Goal: Answer question/provide support

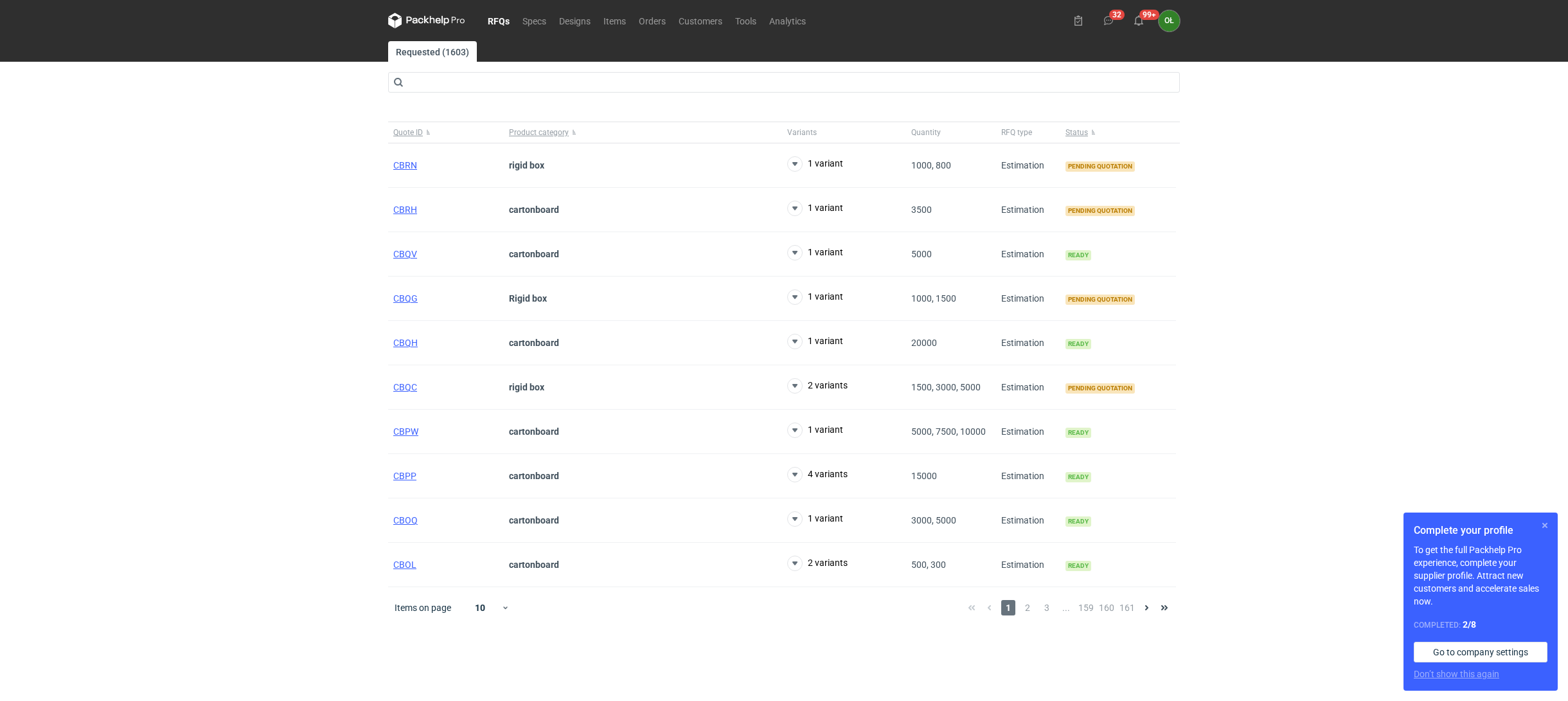
click at [1547, 525] on button "button" at bounding box center [1544, 525] width 15 height 15
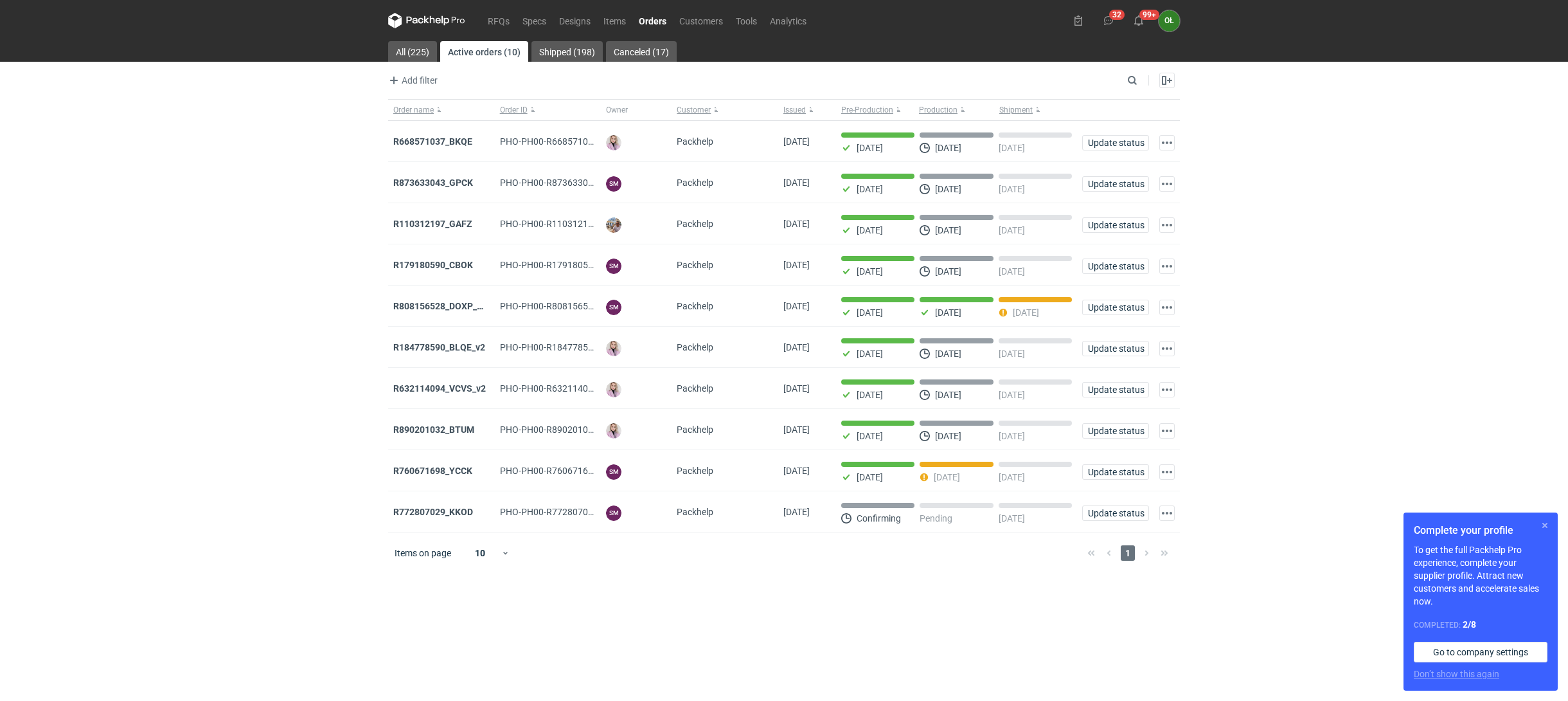
click at [1545, 526] on button "button" at bounding box center [1544, 525] width 15 height 15
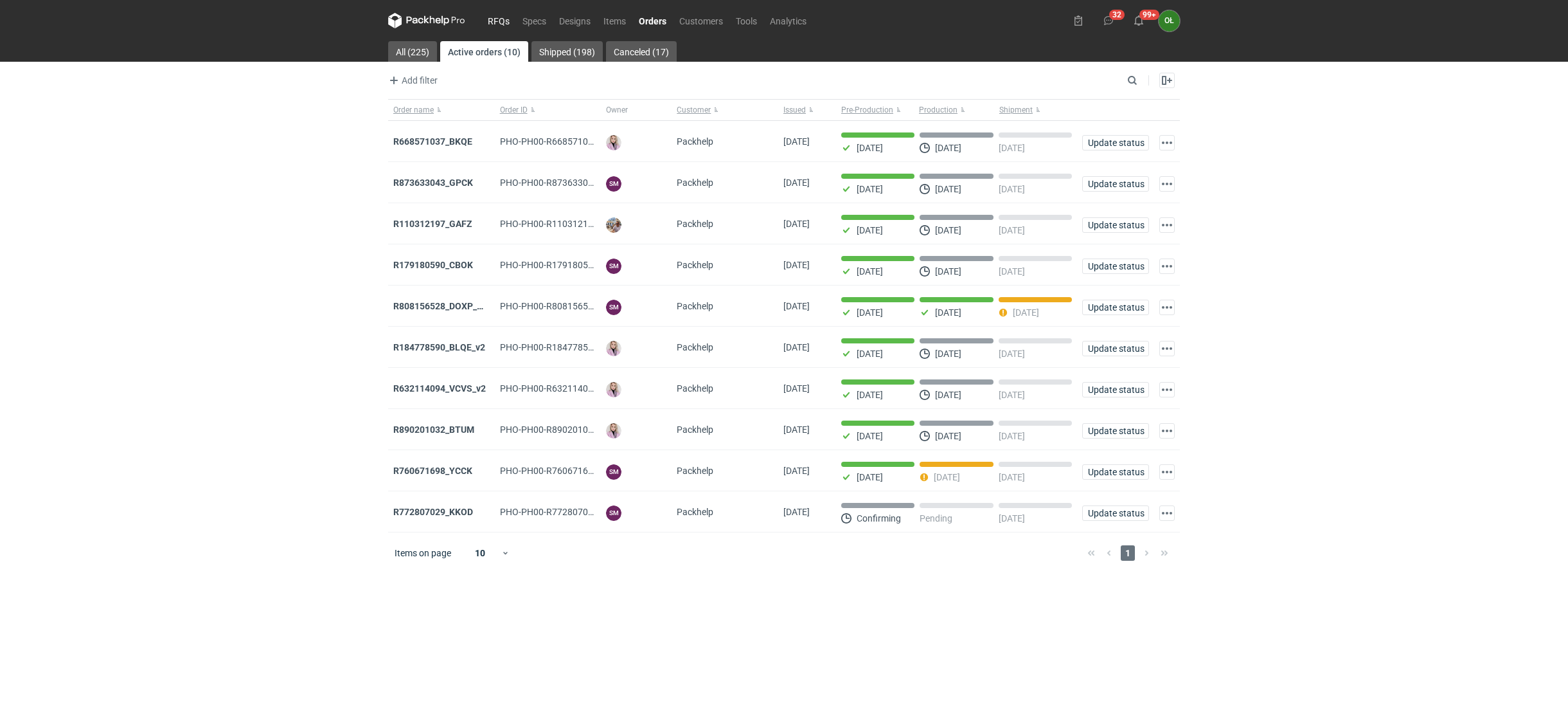
click at [492, 18] on link "RFQs" at bounding box center [498, 20] width 35 height 15
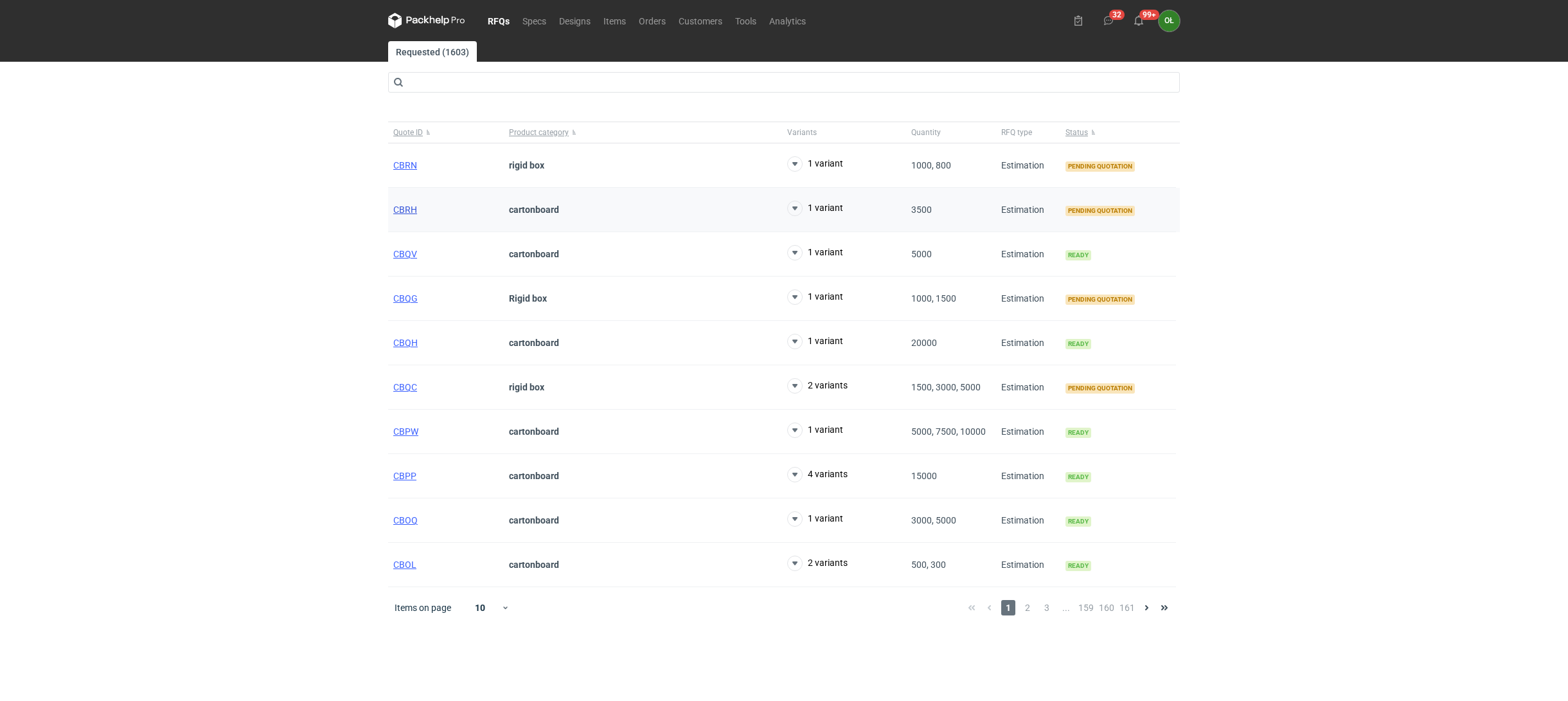
click at [412, 204] on span "CBRH" at bounding box center [405, 209] width 24 height 10
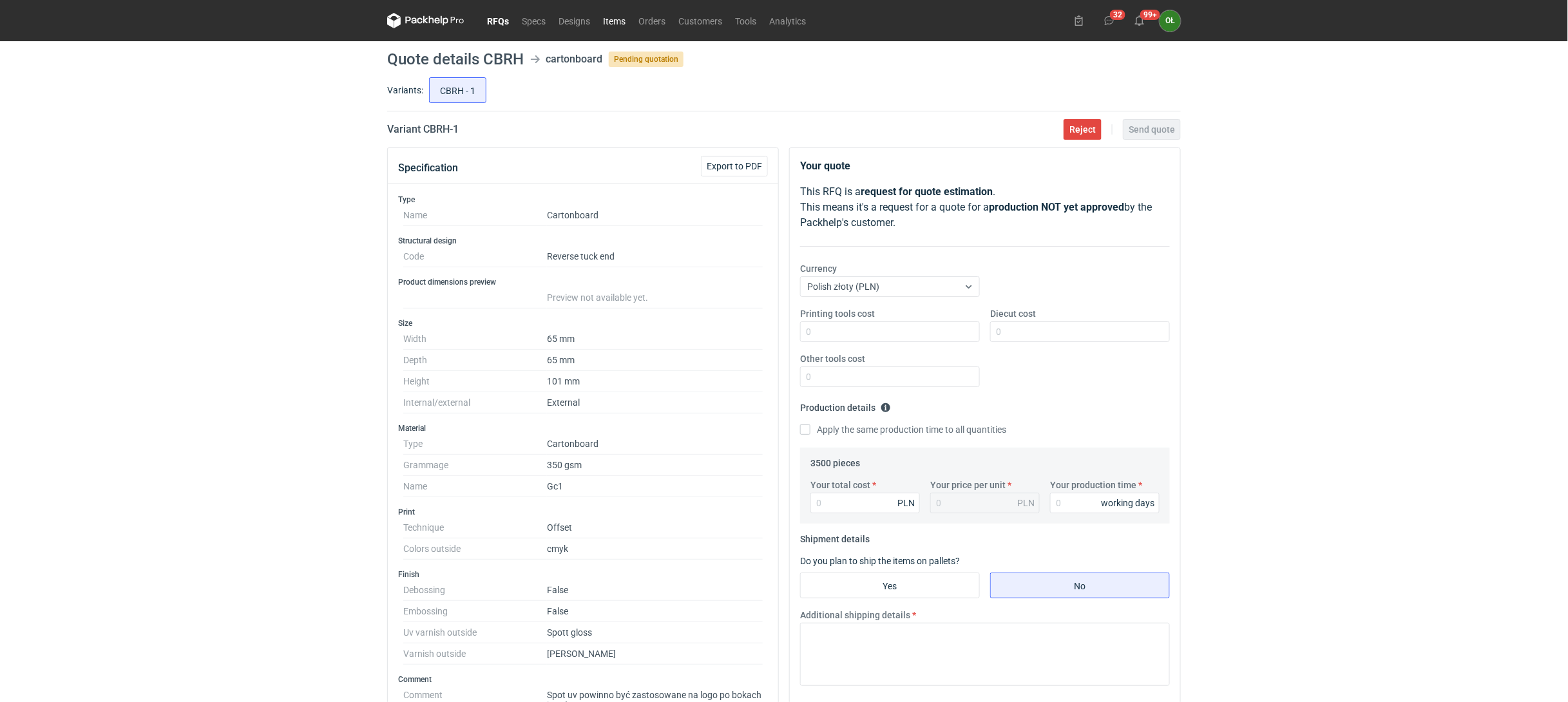
click at [624, 17] on link "Items" at bounding box center [614, 20] width 35 height 16
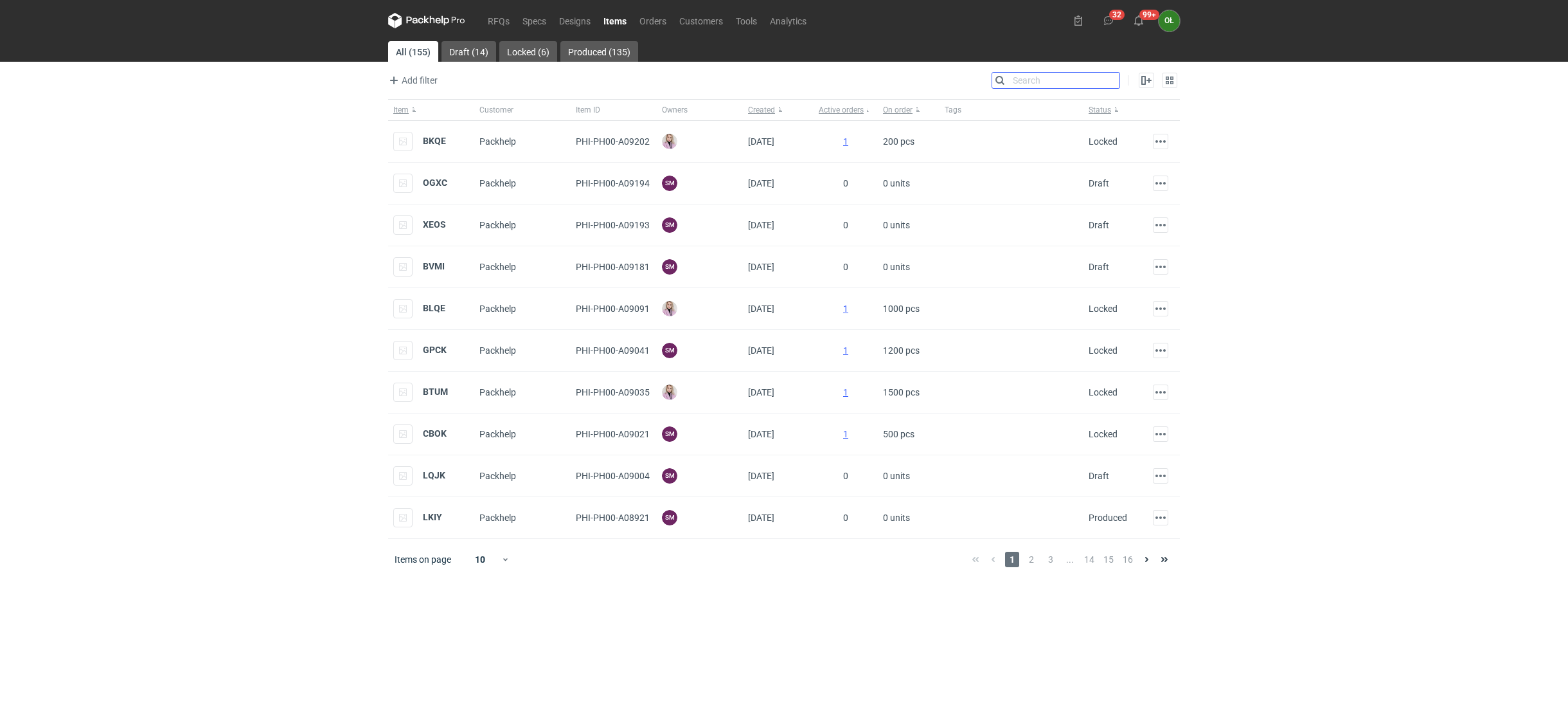
click at [1108, 74] on input "Search" at bounding box center [1056, 80] width 127 height 15
type input "vnsh"
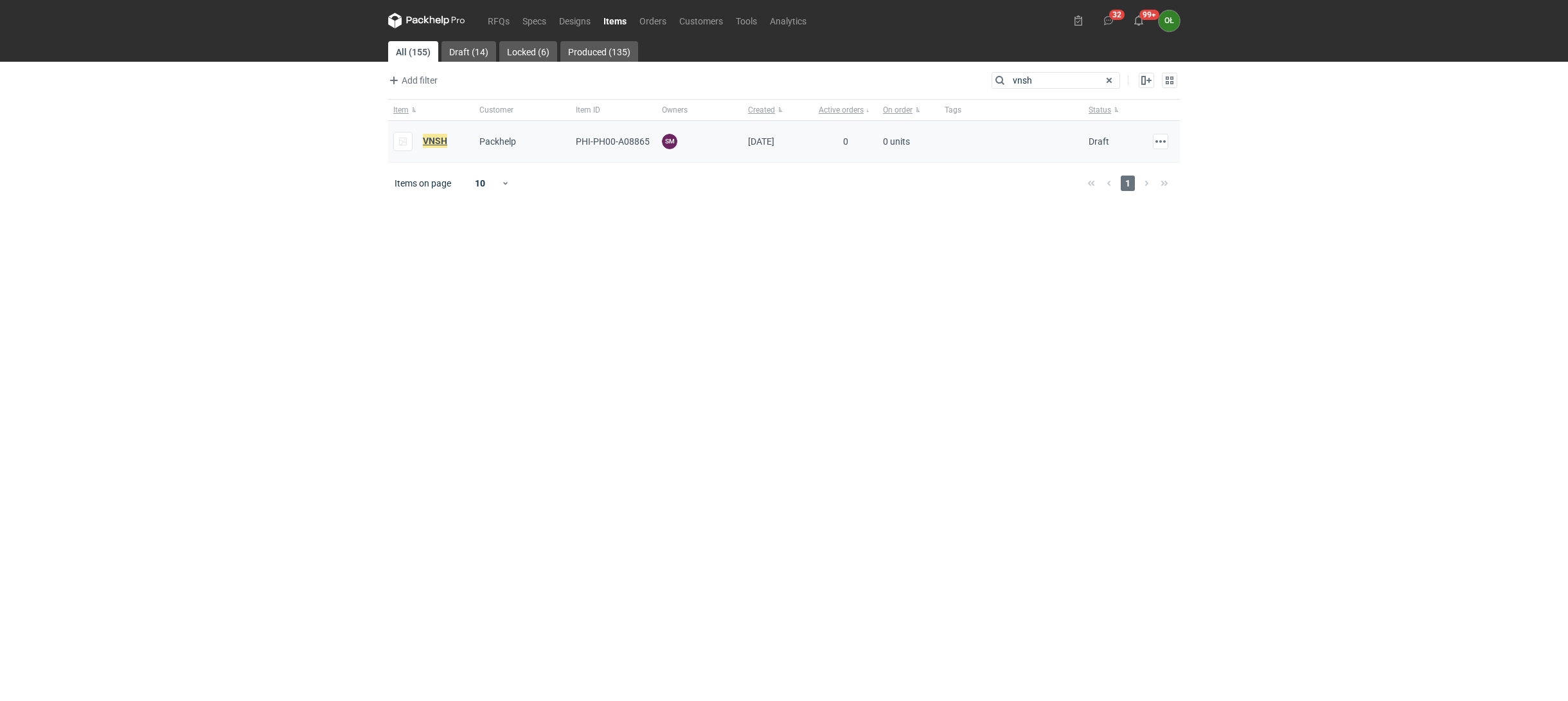
click at [441, 140] on em "VNSH" at bounding box center [435, 140] width 24 height 14
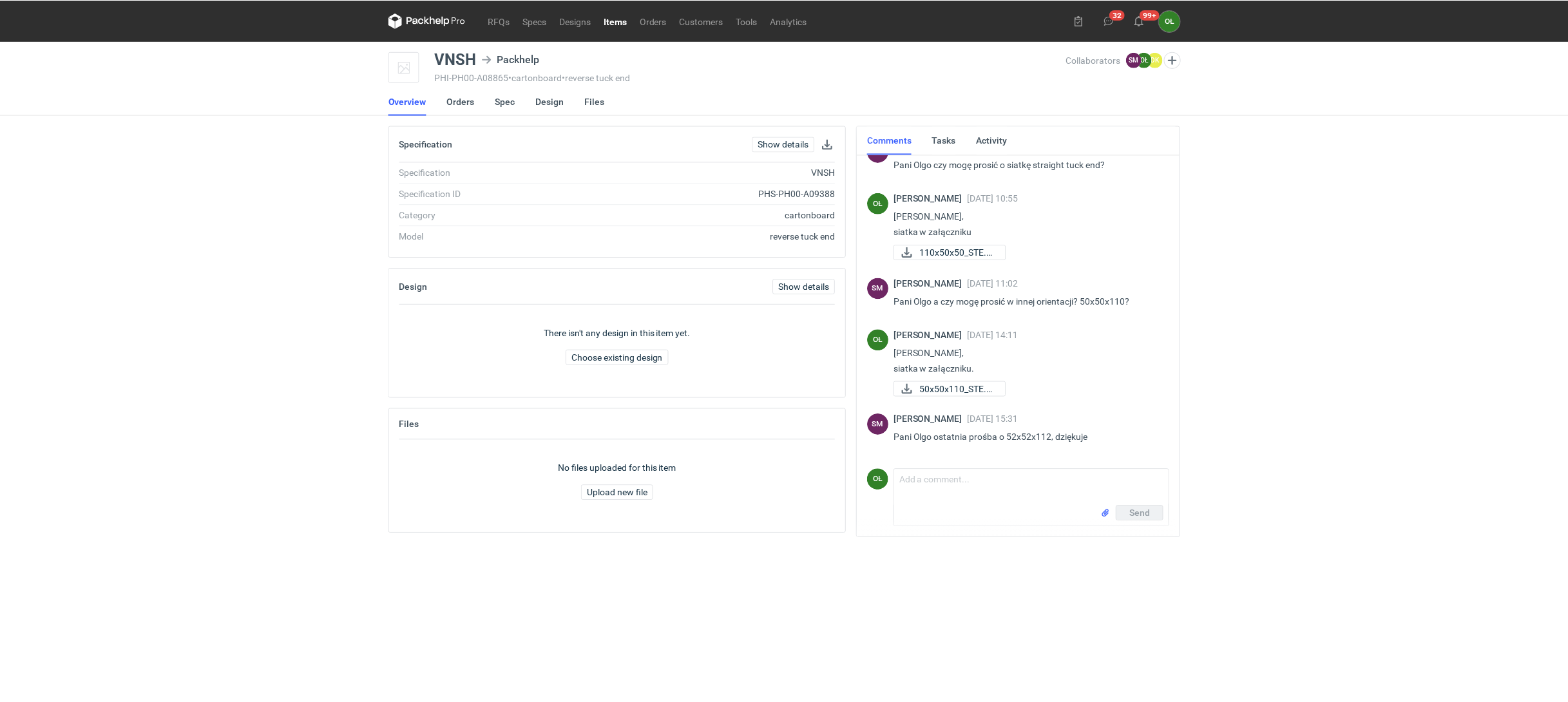
scroll to position [1050, 0]
click at [500, 18] on link "RFQs" at bounding box center [499, 20] width 35 height 16
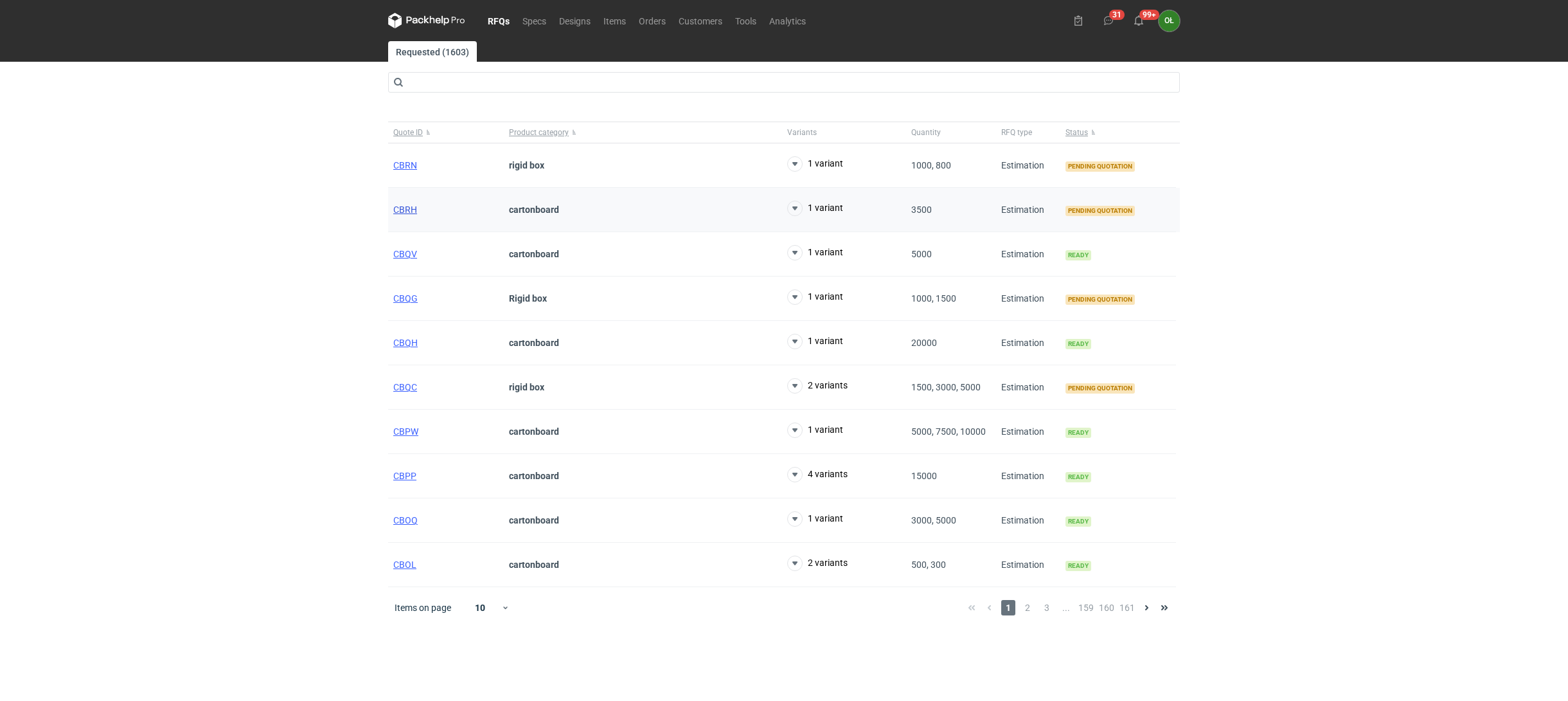
click at [407, 204] on span "CBRH" at bounding box center [405, 209] width 24 height 10
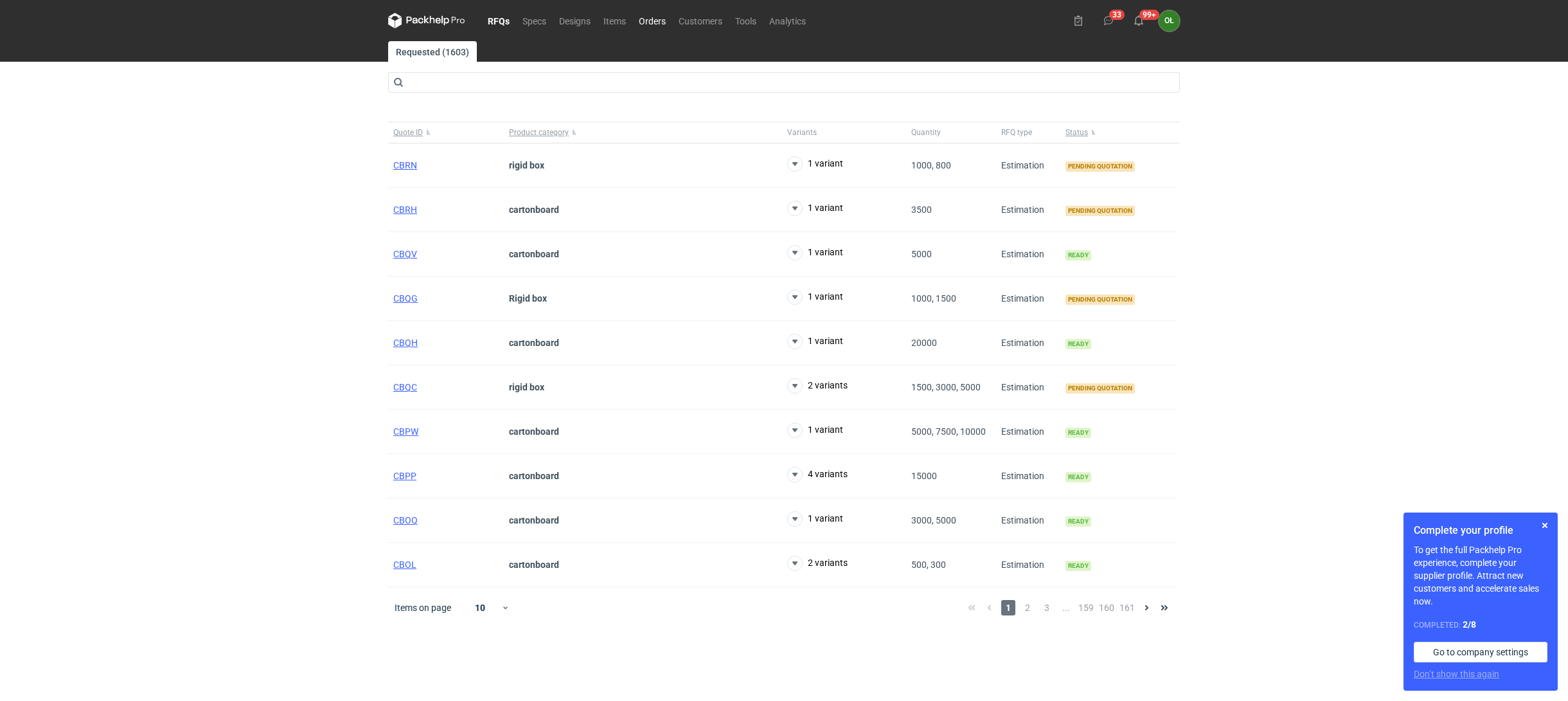
click at [654, 23] on link "Orders" at bounding box center [652, 20] width 40 height 15
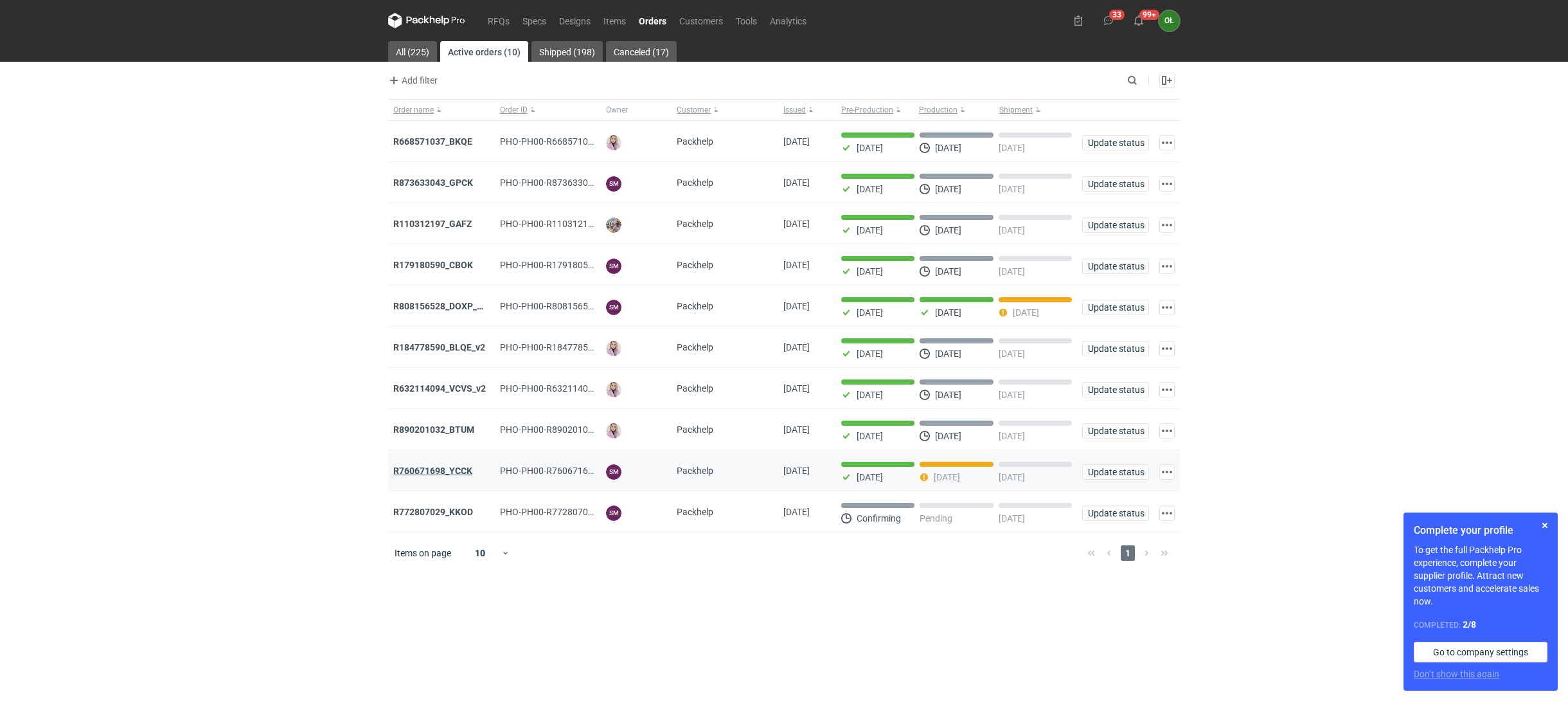
click at [438, 470] on strong "R760671698_YCCK" at bounding box center [433, 470] width 79 height 10
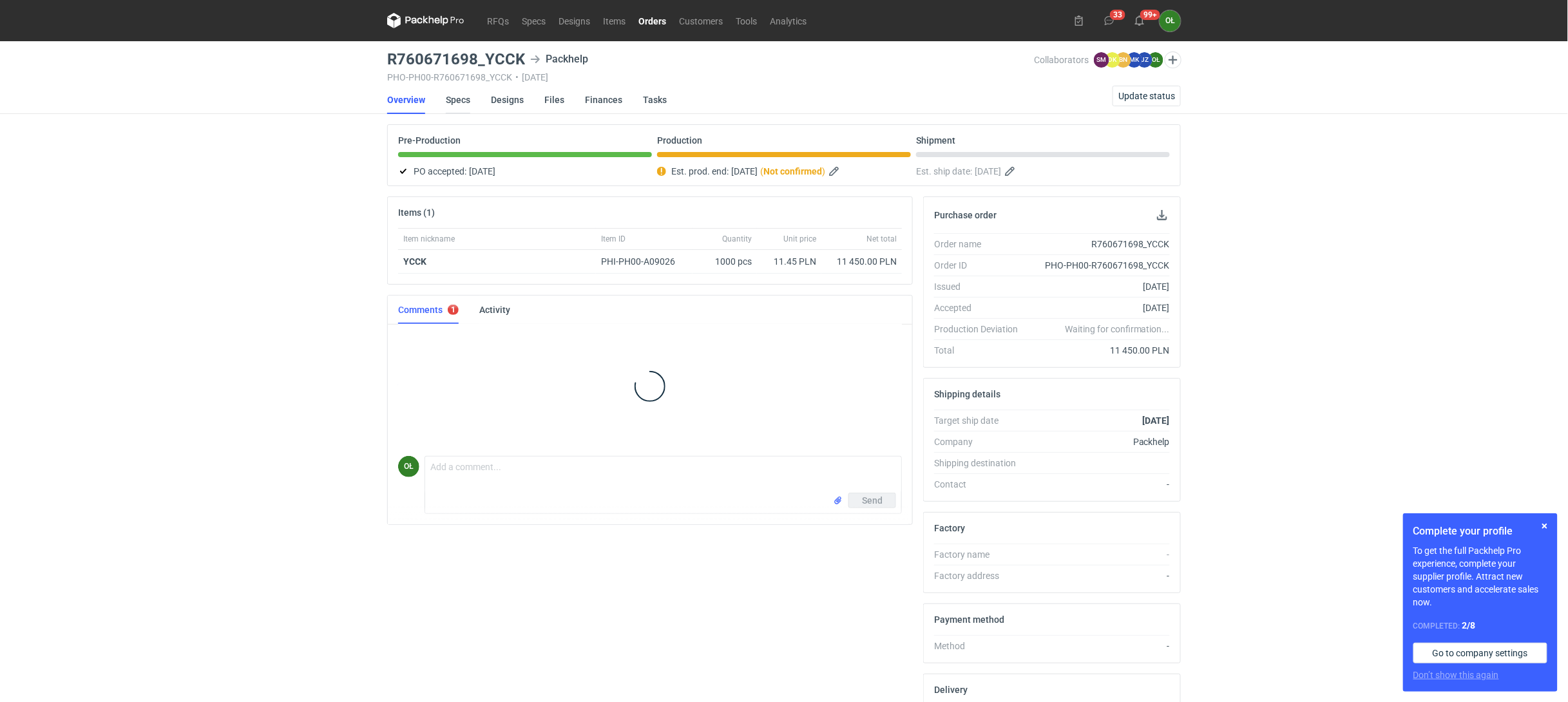
click at [453, 98] on link "Specs" at bounding box center [458, 100] width 24 height 28
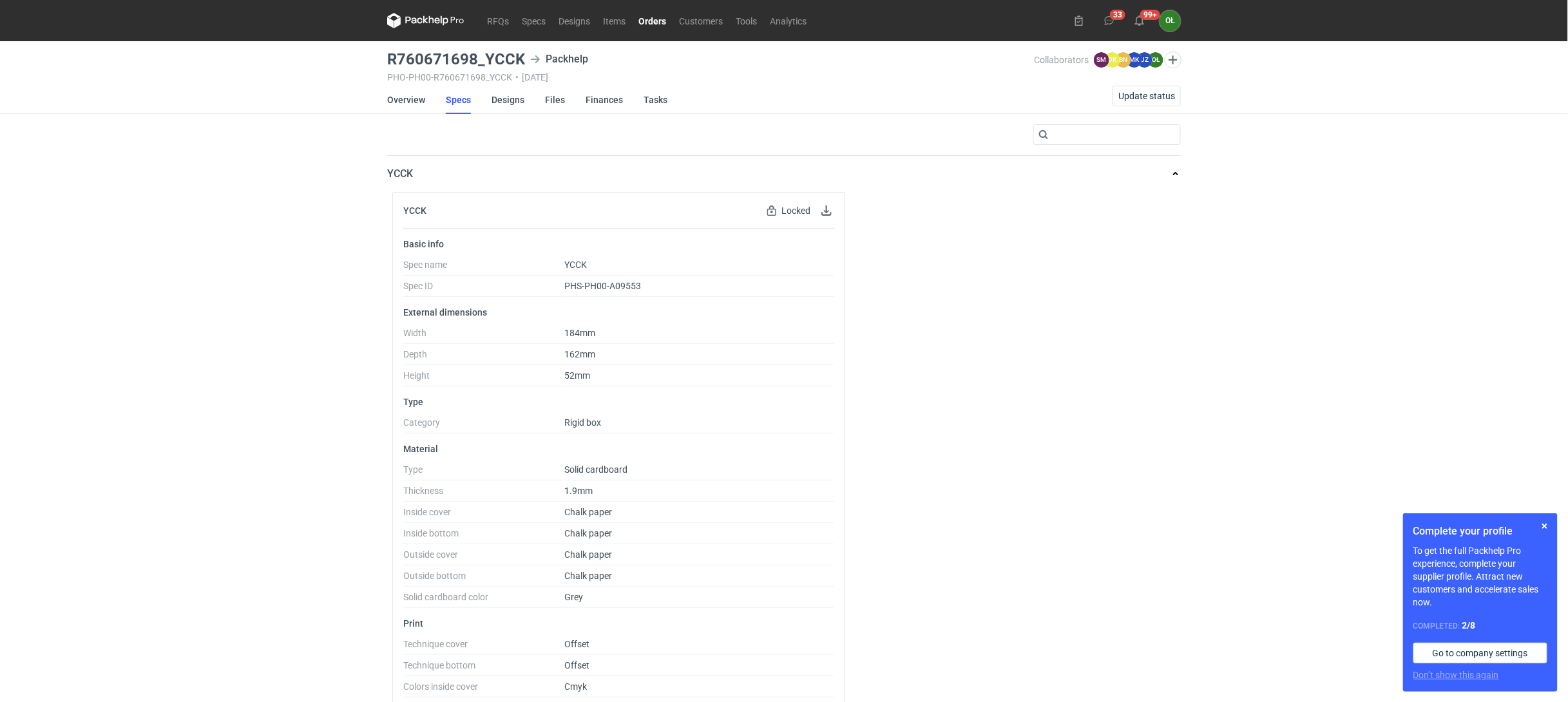
click at [654, 22] on link "Orders" at bounding box center [652, 20] width 41 height 16
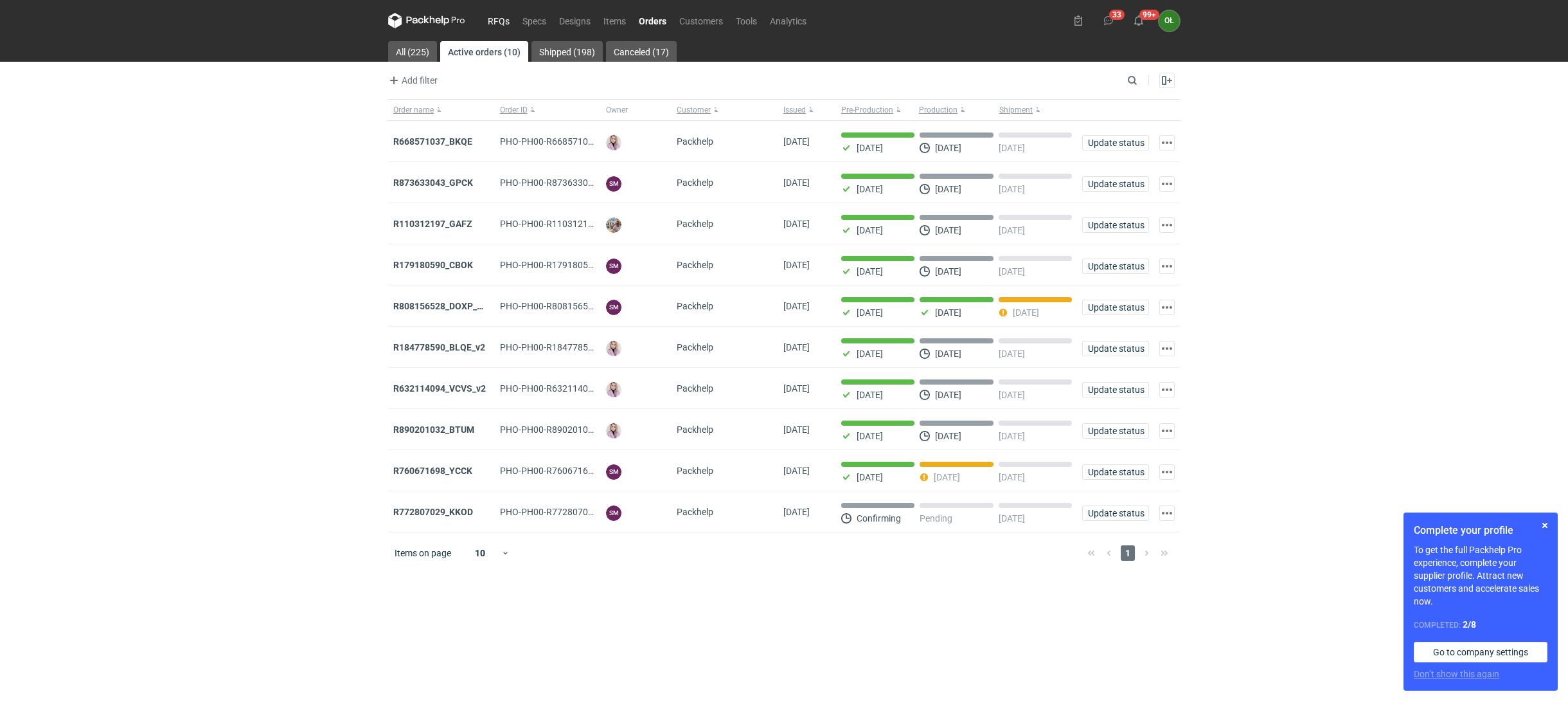
click at [506, 21] on link "RFQs" at bounding box center [498, 20] width 35 height 15
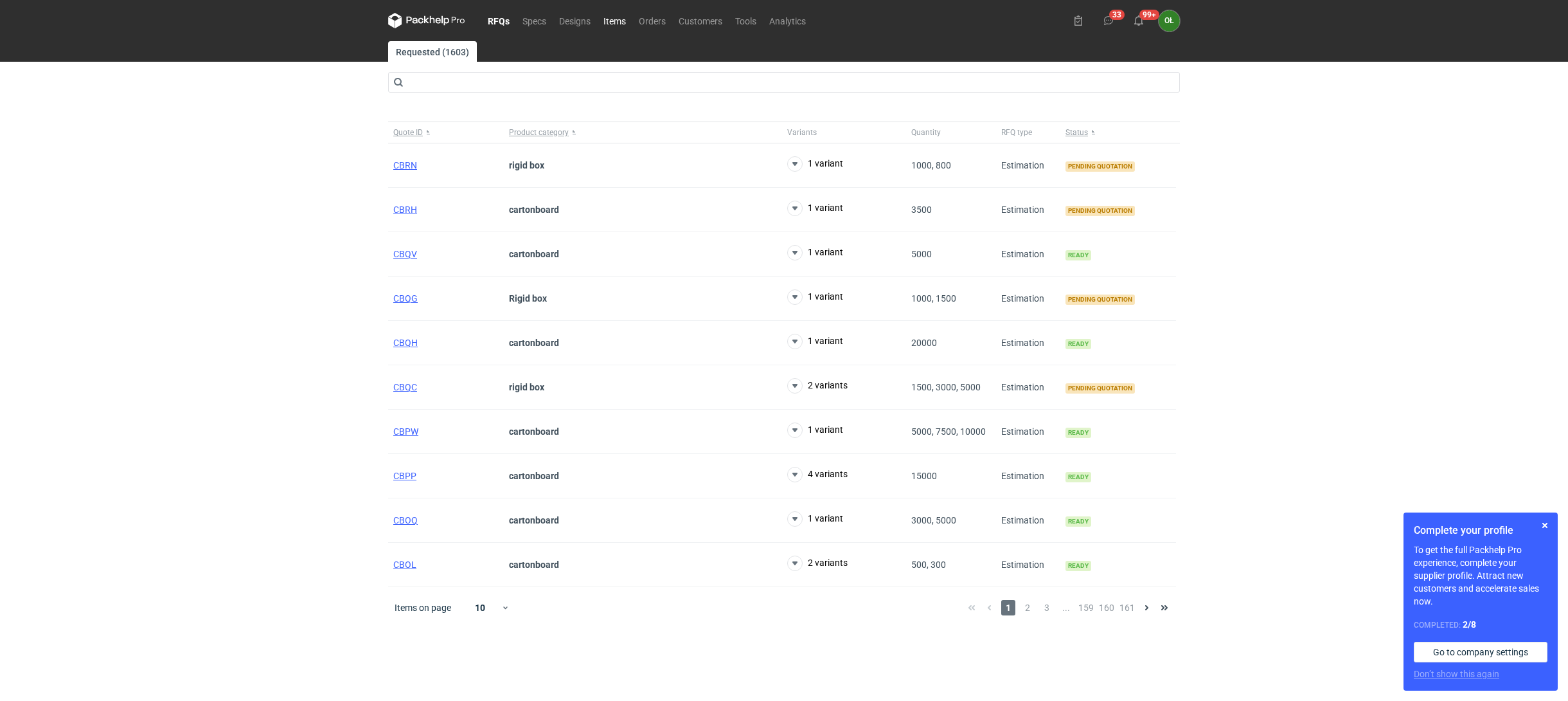
click at [618, 14] on link "Items" at bounding box center [615, 20] width 35 height 15
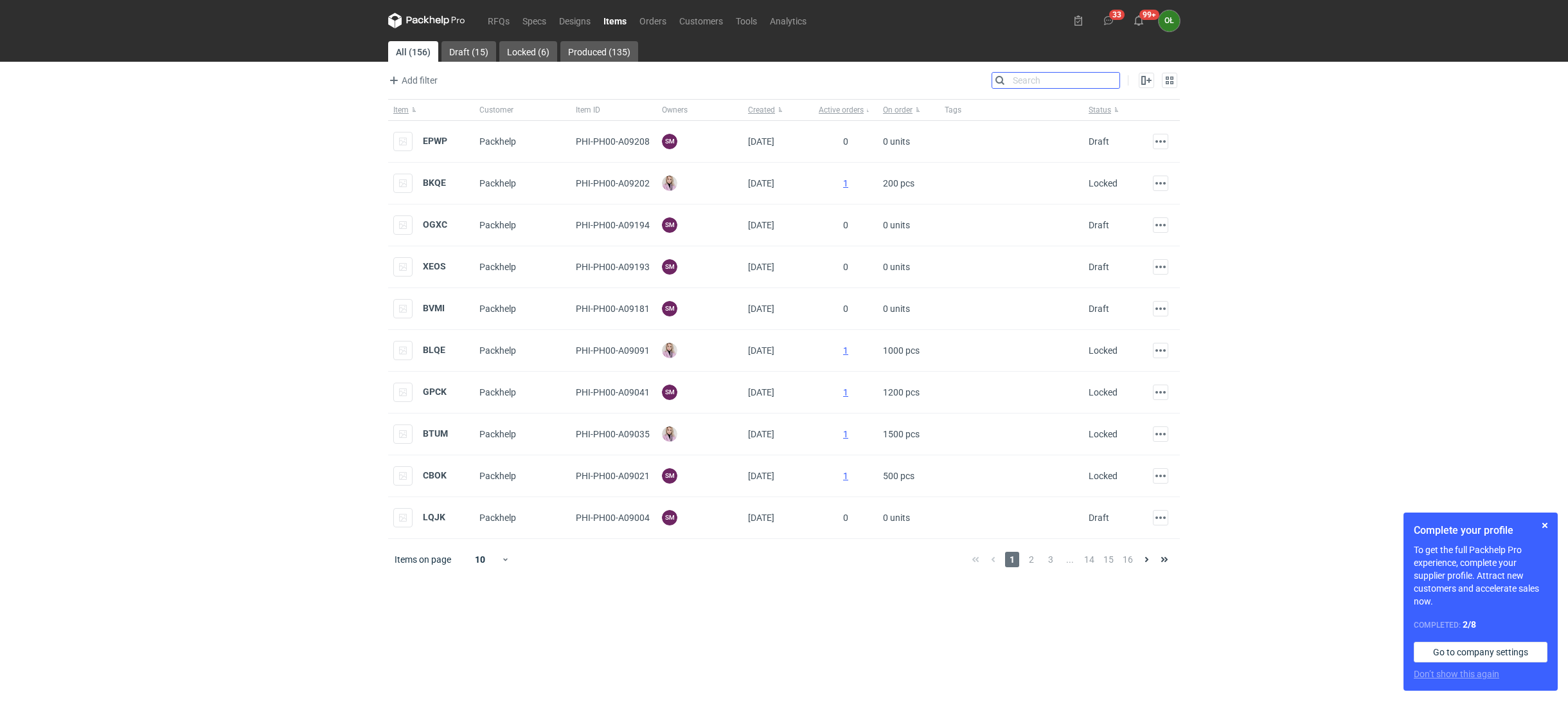
click at [1110, 81] on input "Search" at bounding box center [1056, 80] width 127 height 15
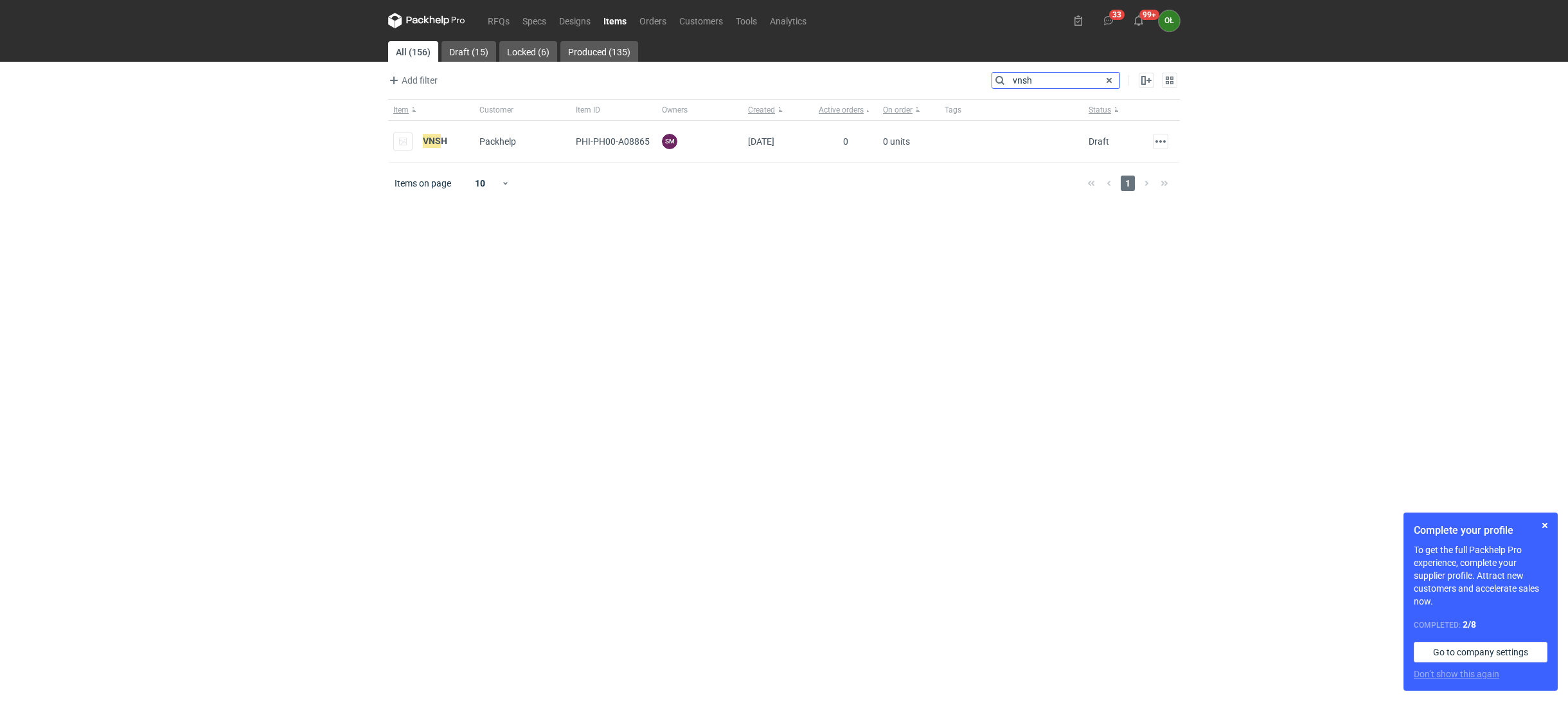
type input "vnsh"
click at [425, 136] on em "VNSH" at bounding box center [435, 140] width 24 height 14
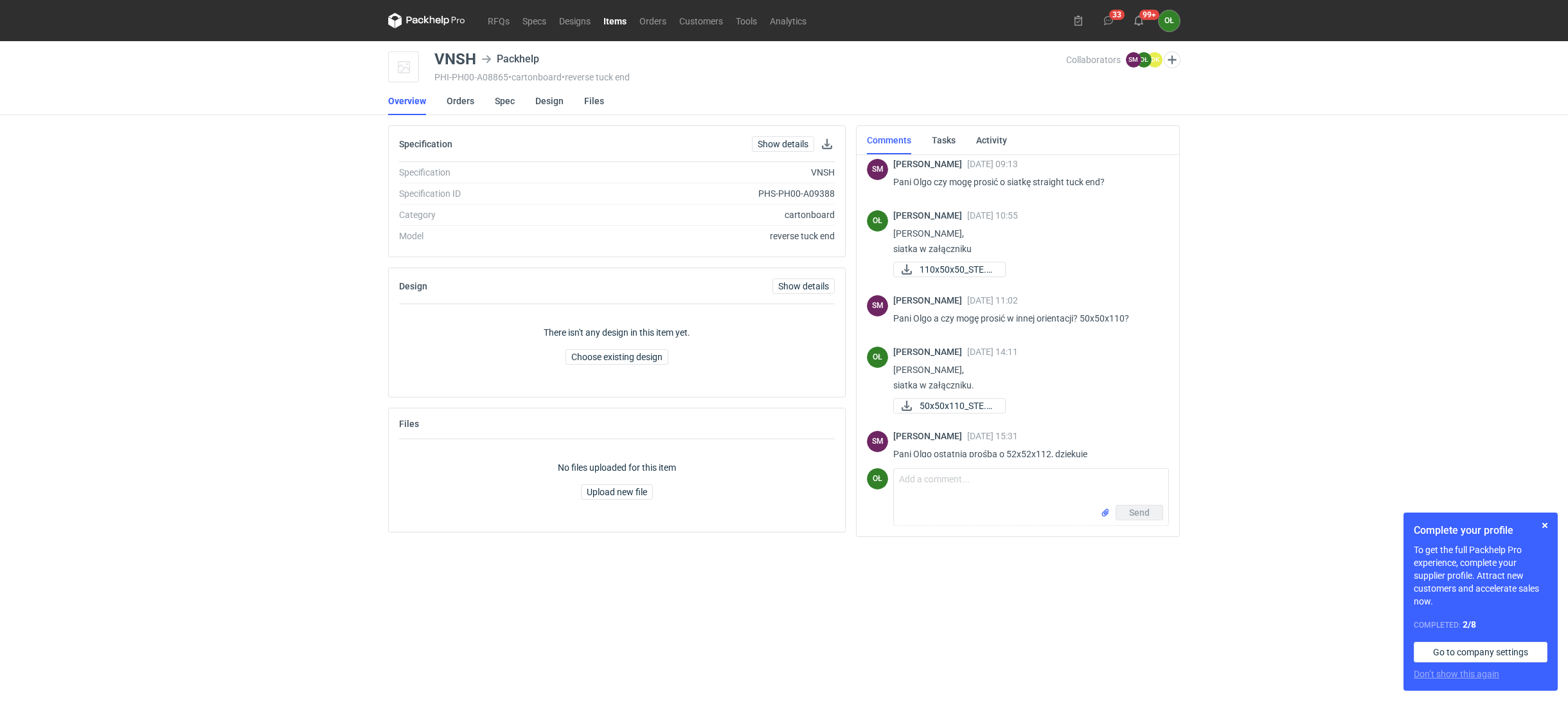
scroll to position [1049, 0]
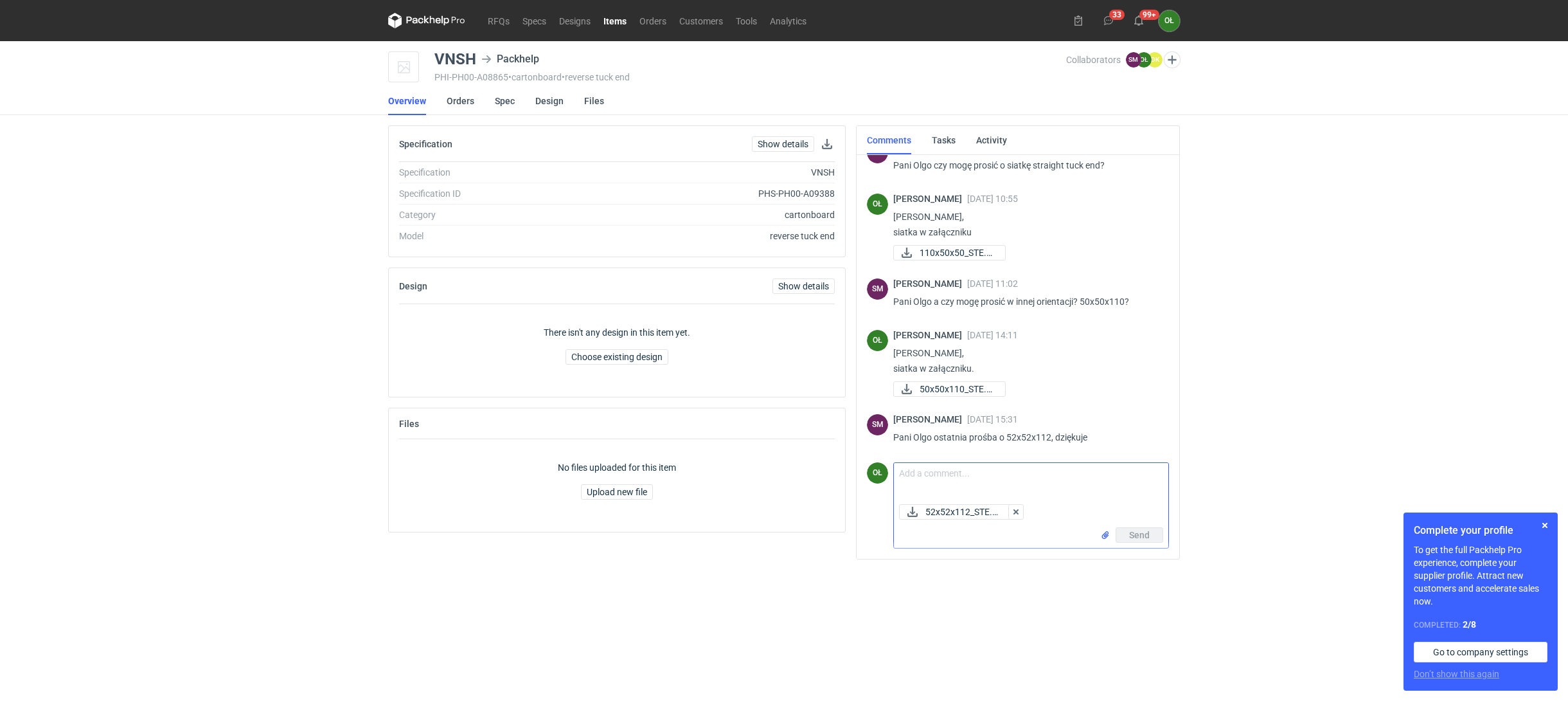
click at [949, 481] on textarea "Comment message" at bounding box center [1031, 481] width 274 height 36
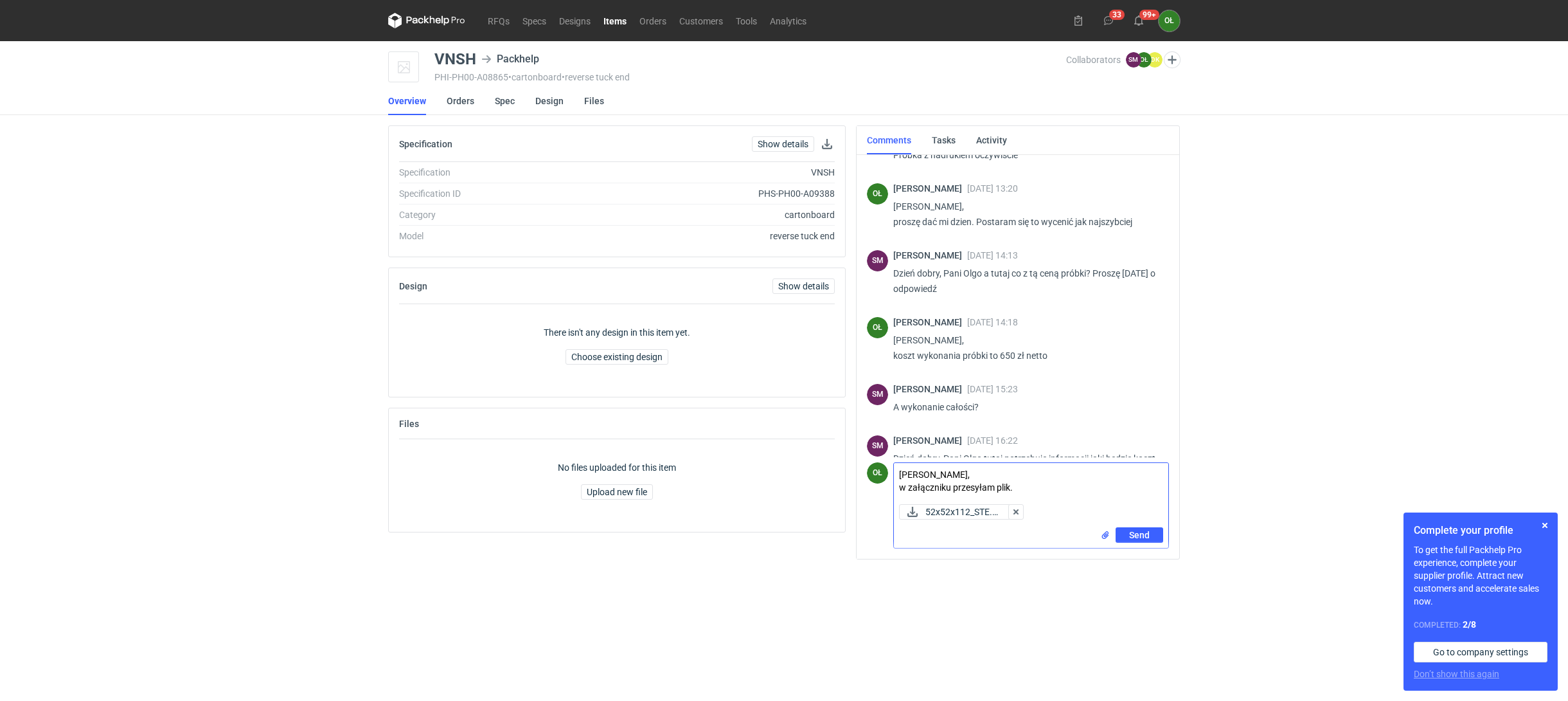
scroll to position [0, 0]
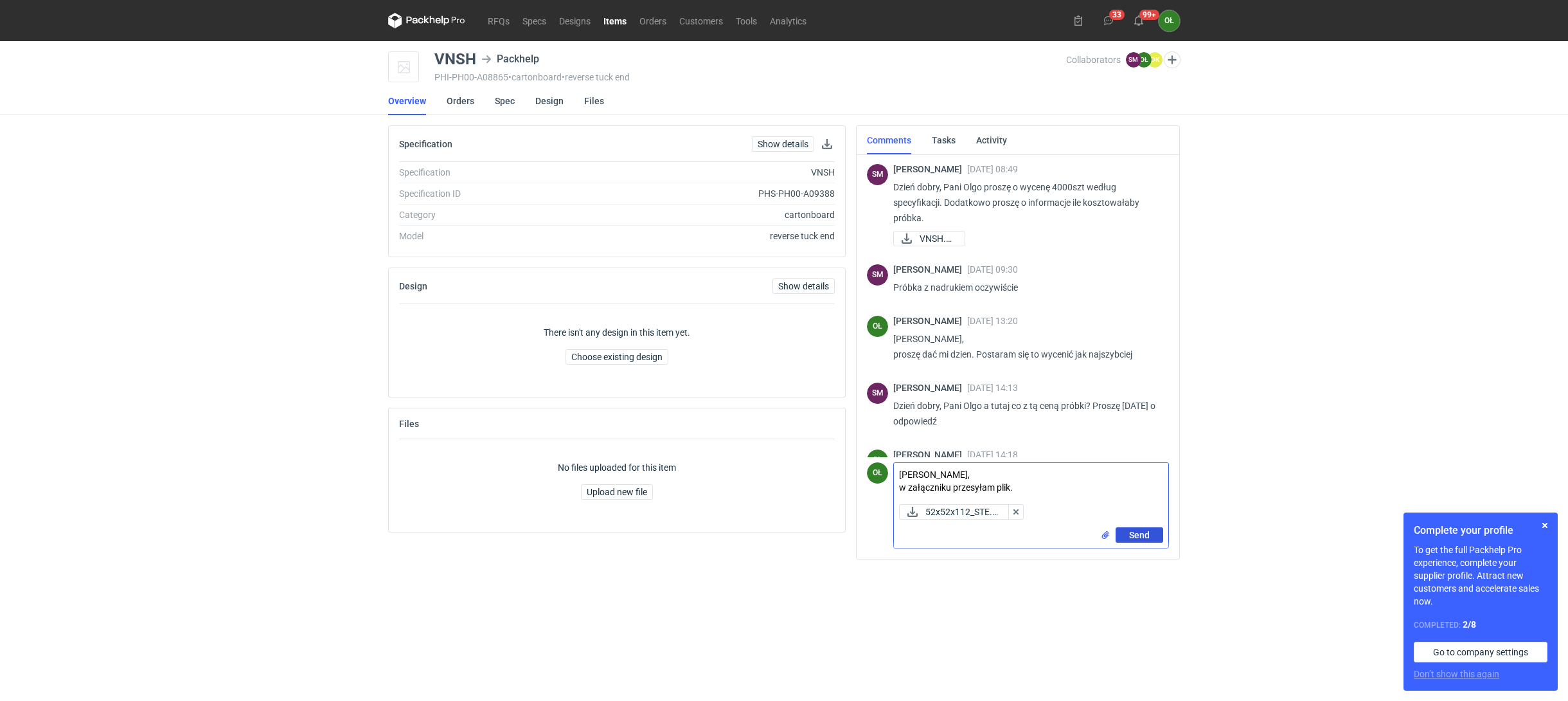
type textarea "[PERSON_NAME], w załączniku przesyłam plik."
click at [1138, 531] on span "Send" at bounding box center [1139, 535] width 21 height 9
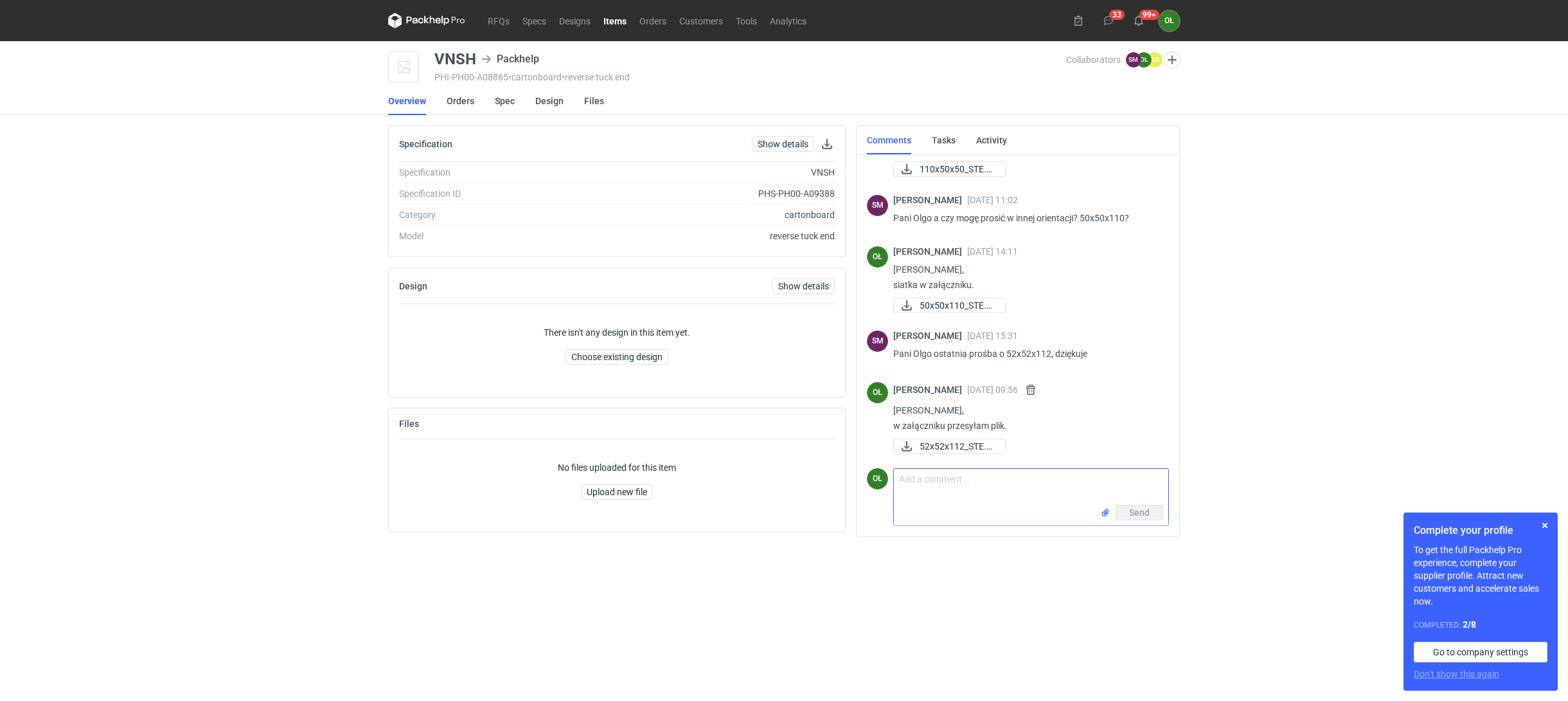
scroll to position [1139, 0]
click at [617, 18] on link "Items" at bounding box center [615, 20] width 36 height 15
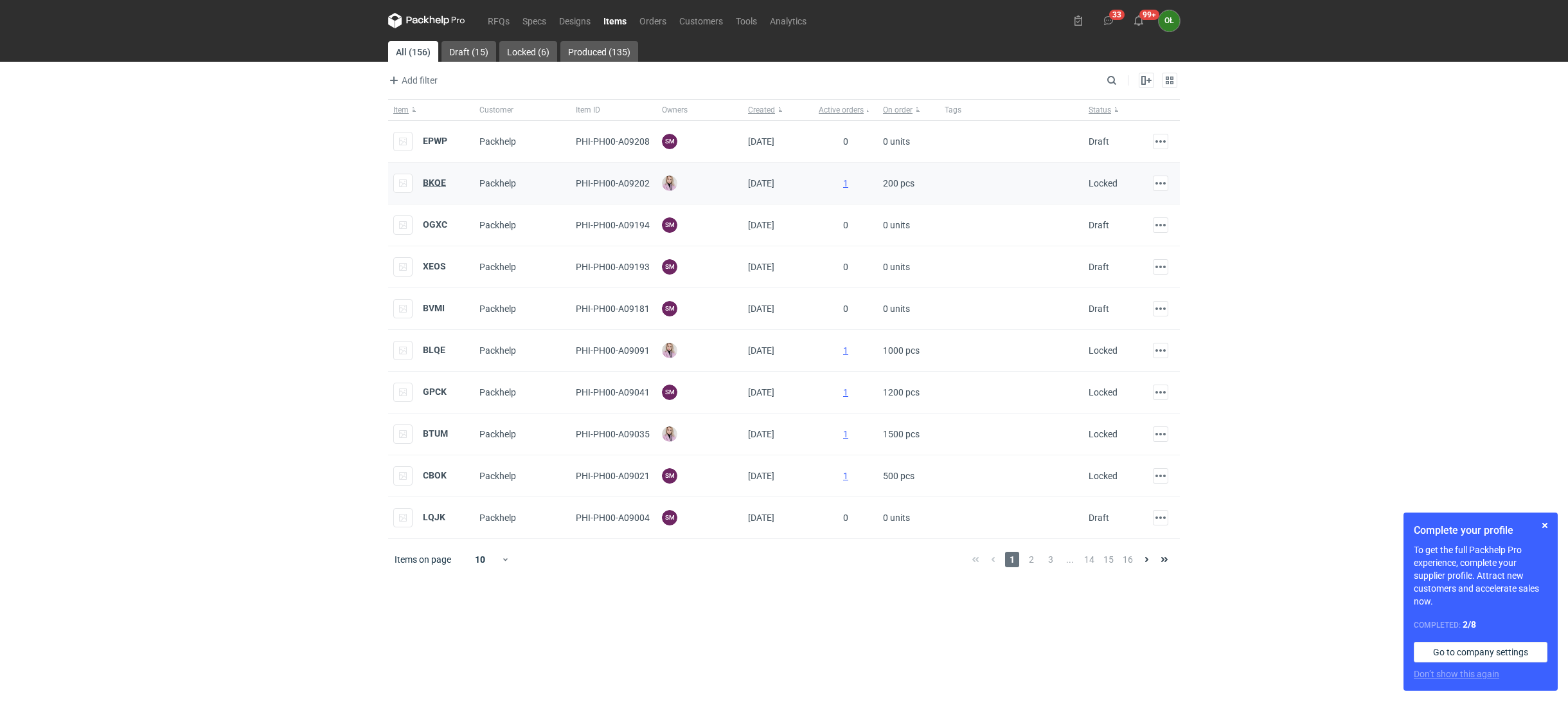
click at [432, 181] on strong "BKQE" at bounding box center [434, 183] width 23 height 10
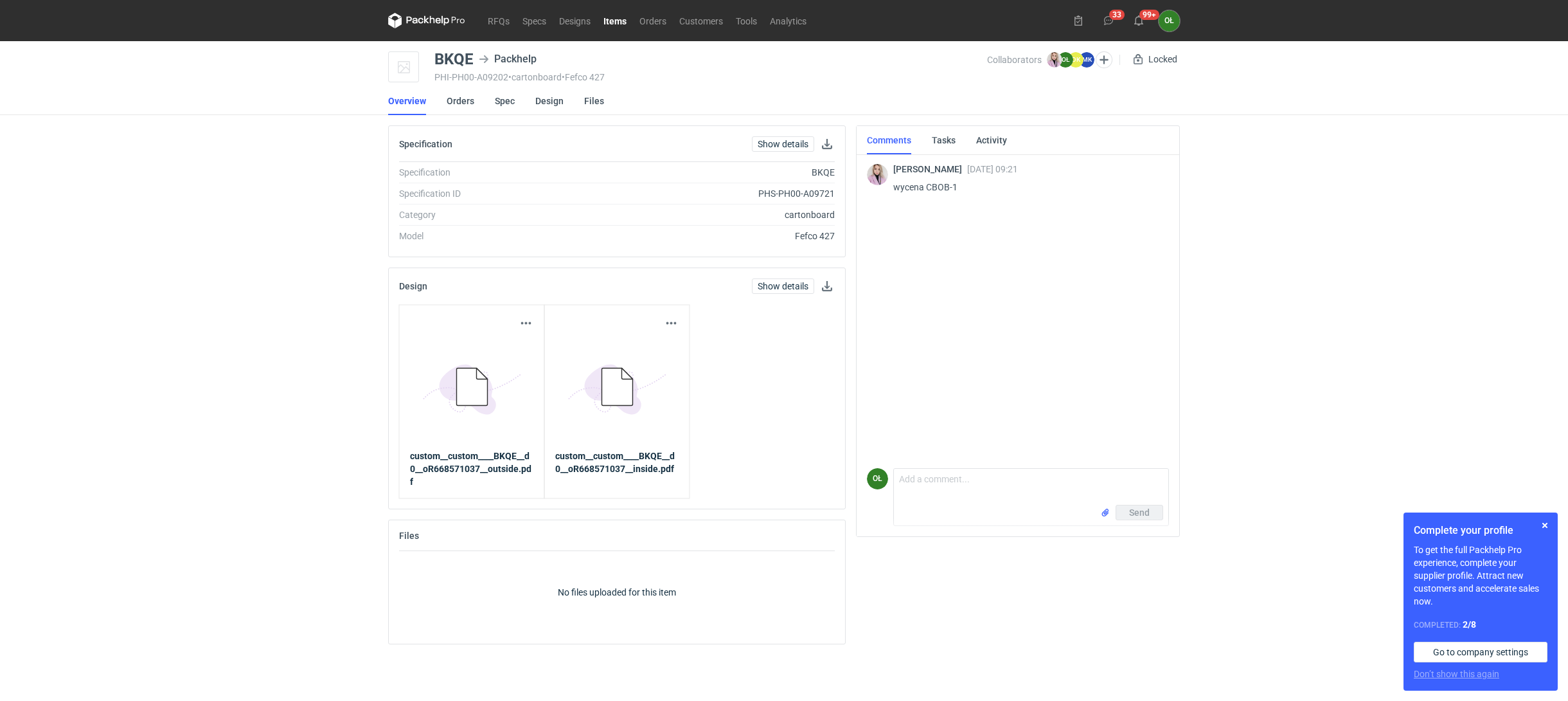
click at [615, 18] on link "Items" at bounding box center [615, 20] width 36 height 15
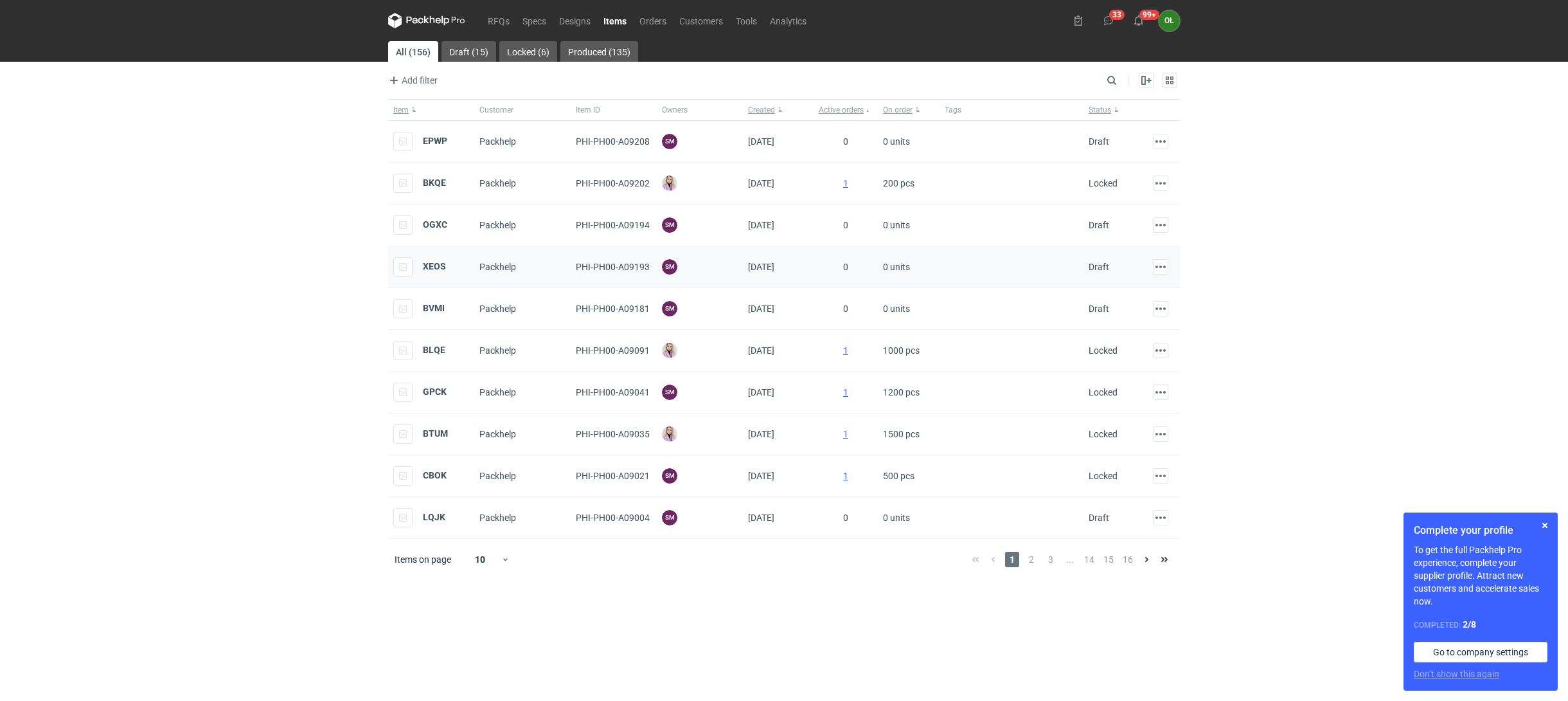
click at [433, 275] on div "XEOS" at bounding box center [420, 267] width 53 height 19
click at [433, 264] on strong "XEOS" at bounding box center [434, 266] width 23 height 10
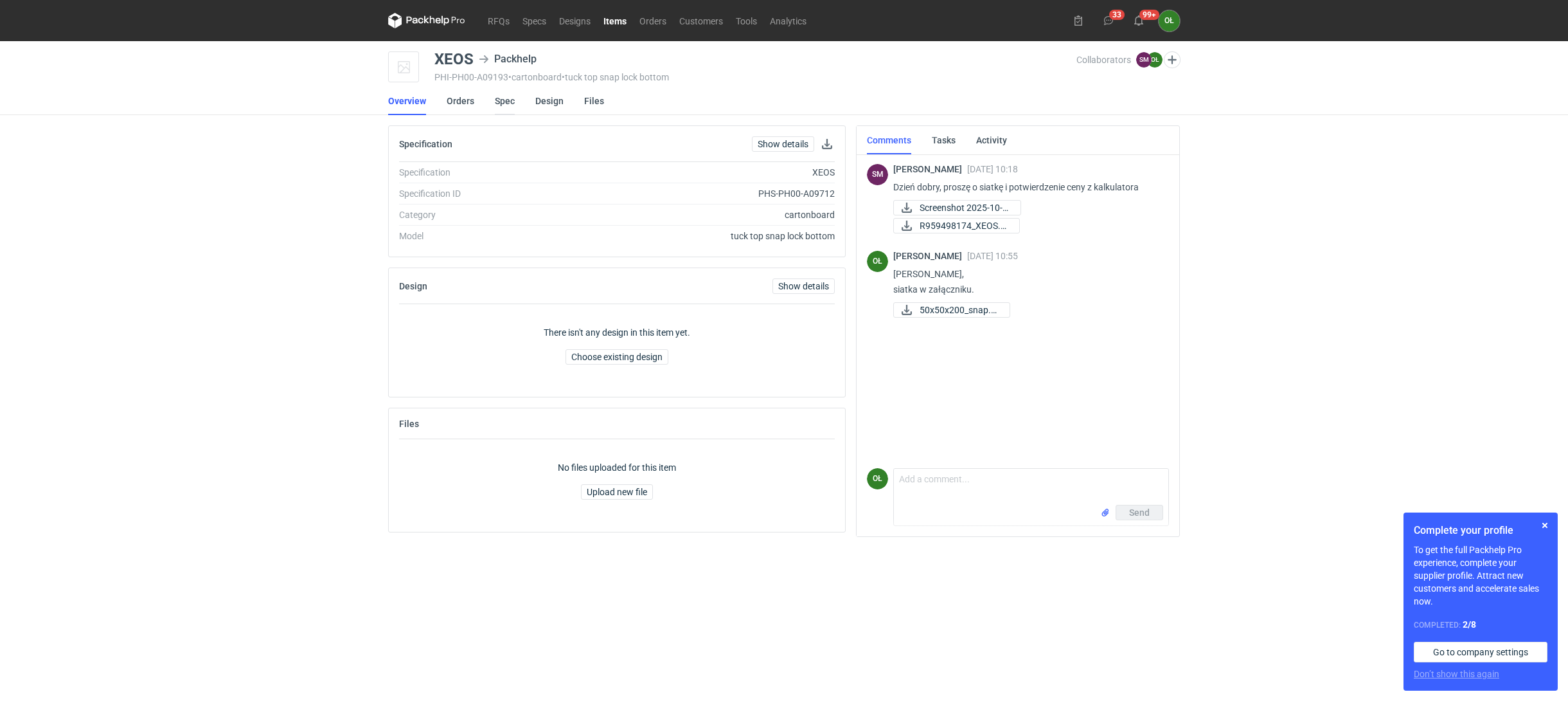
click at [506, 103] on link "Spec" at bounding box center [505, 101] width 20 height 28
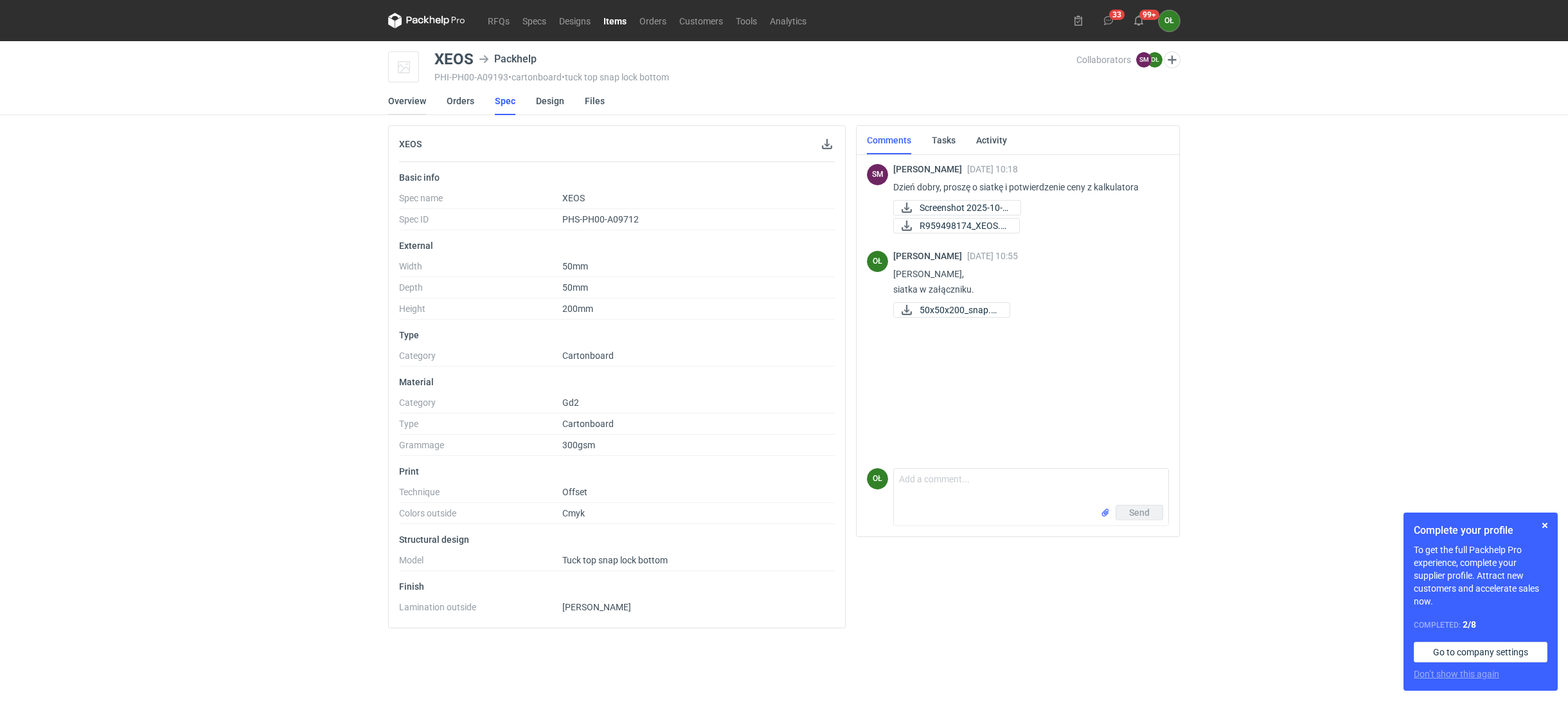
click at [412, 103] on link "Overview" at bounding box center [407, 101] width 38 height 28
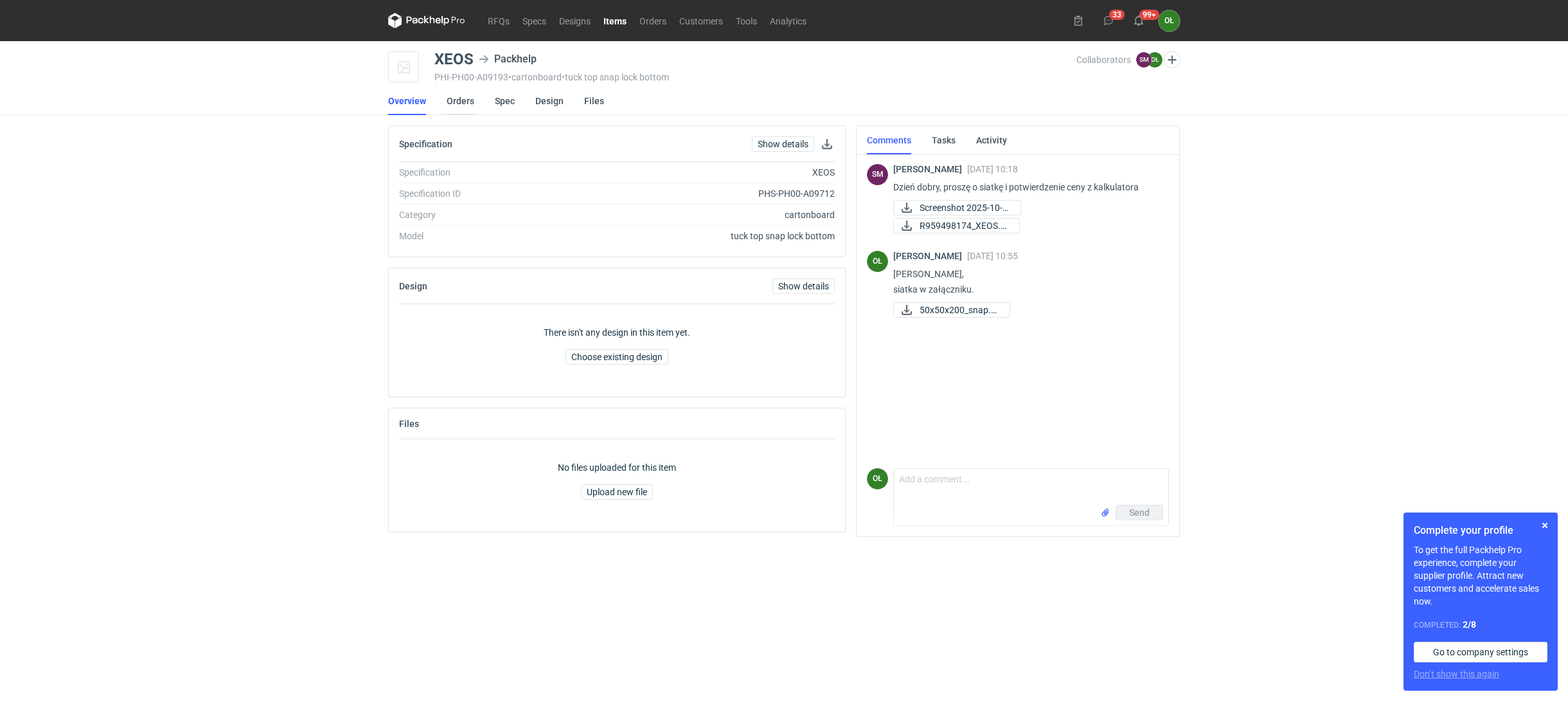
click at [456, 97] on link "Orders" at bounding box center [461, 101] width 28 height 28
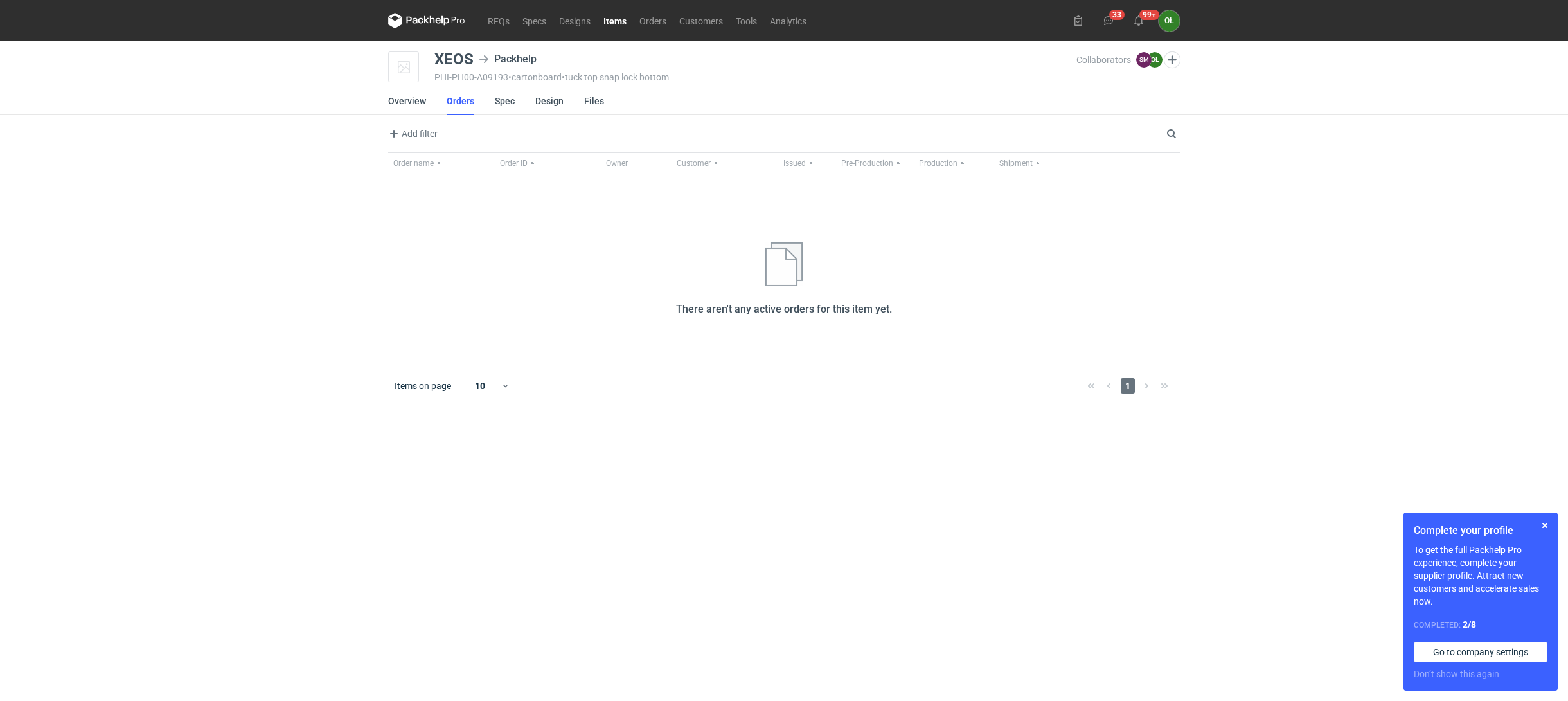
click at [491, 106] on li "Orders" at bounding box center [470, 101] width 48 height 28
click at [501, 100] on link "Spec" at bounding box center [505, 101] width 20 height 28
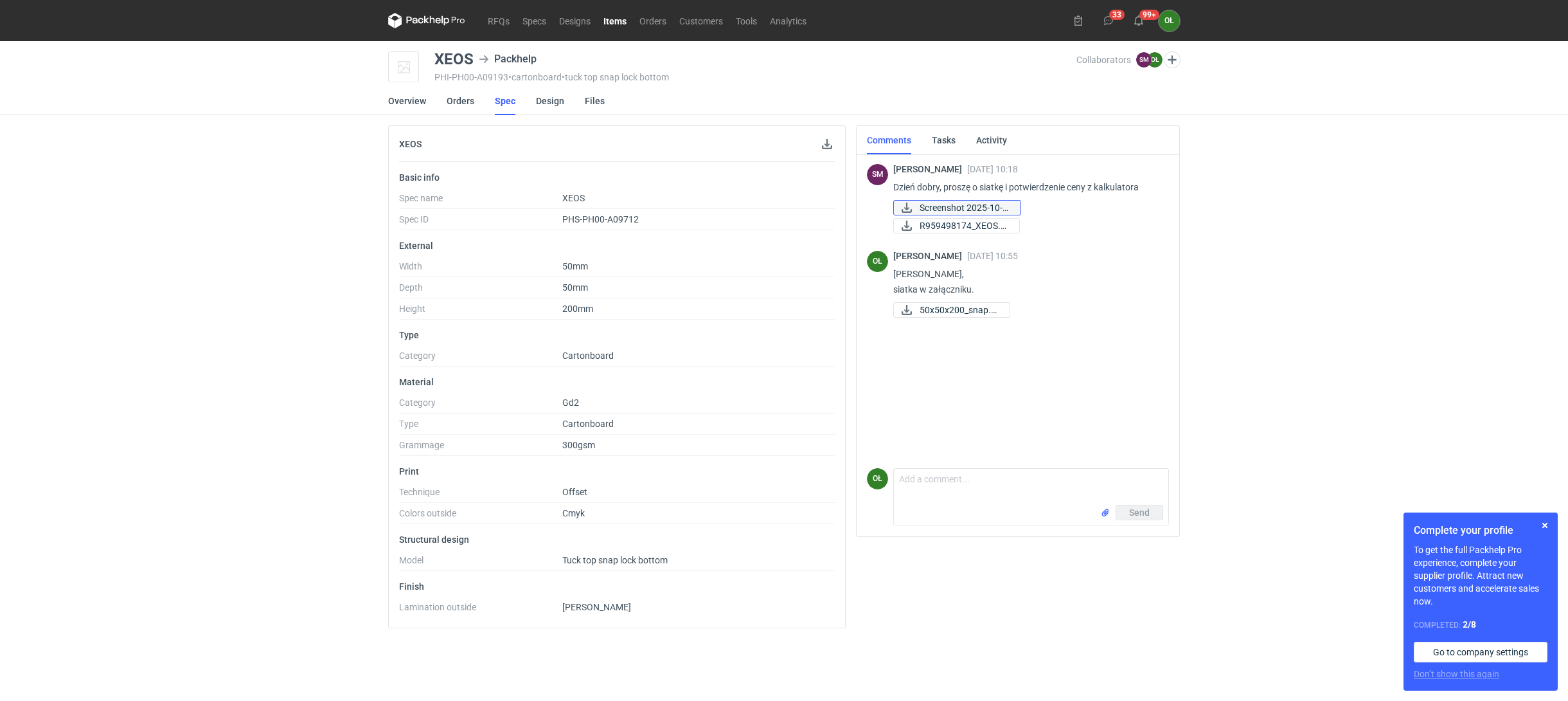
click at [970, 209] on span "Screenshot 2025-10-0..." at bounding box center [965, 207] width 91 height 14
click at [967, 307] on span "50x50x200_snap.pdf" at bounding box center [959, 310] width 80 height 14
click at [928, 211] on span "Screenshot 2025-10-0..." at bounding box center [965, 207] width 91 height 14
click at [942, 482] on textarea "Comment message" at bounding box center [1031, 486] width 274 height 36
type textarea "[PERSON_NAME], koszt 1350,00 pln + wykrojnik 700,00 pln"
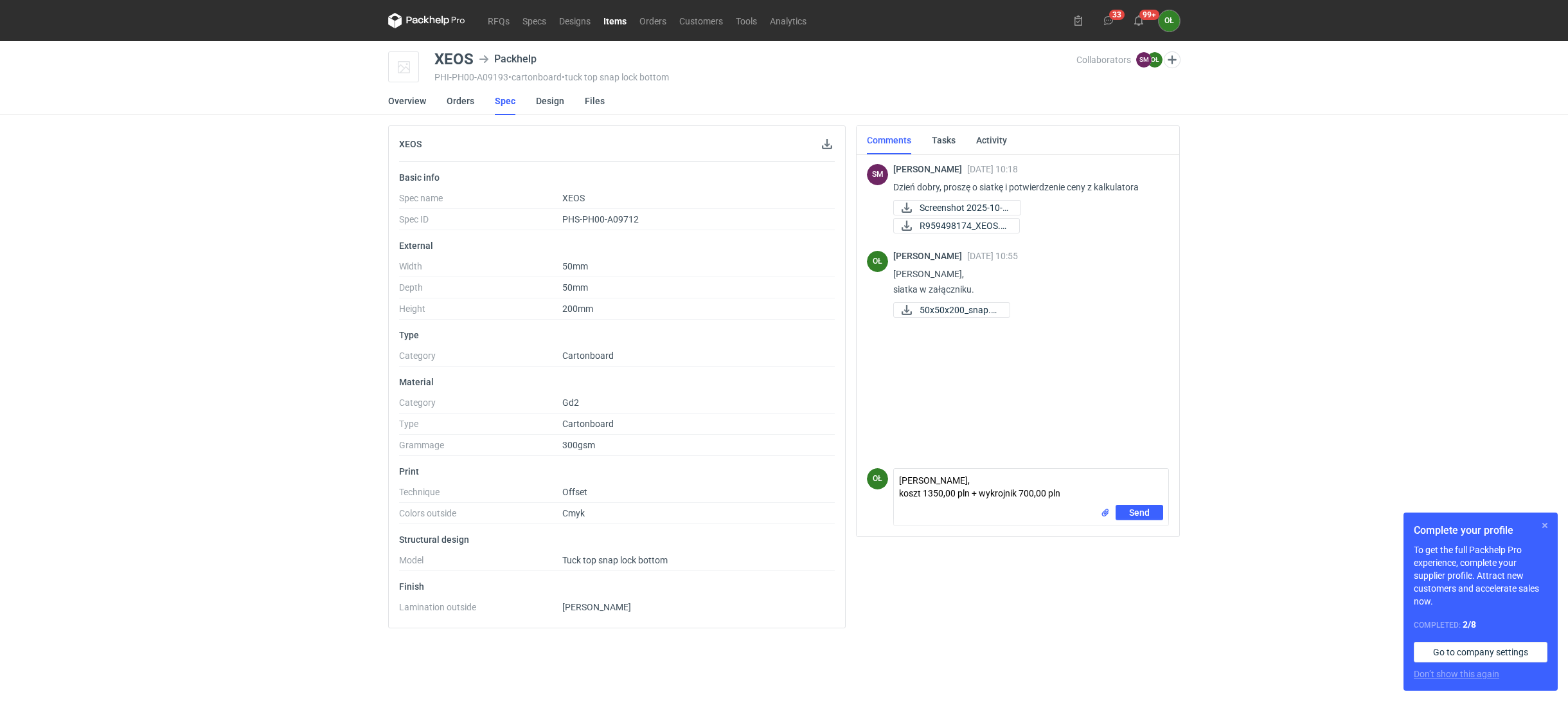
click at [1549, 525] on button "button" at bounding box center [1544, 525] width 15 height 15
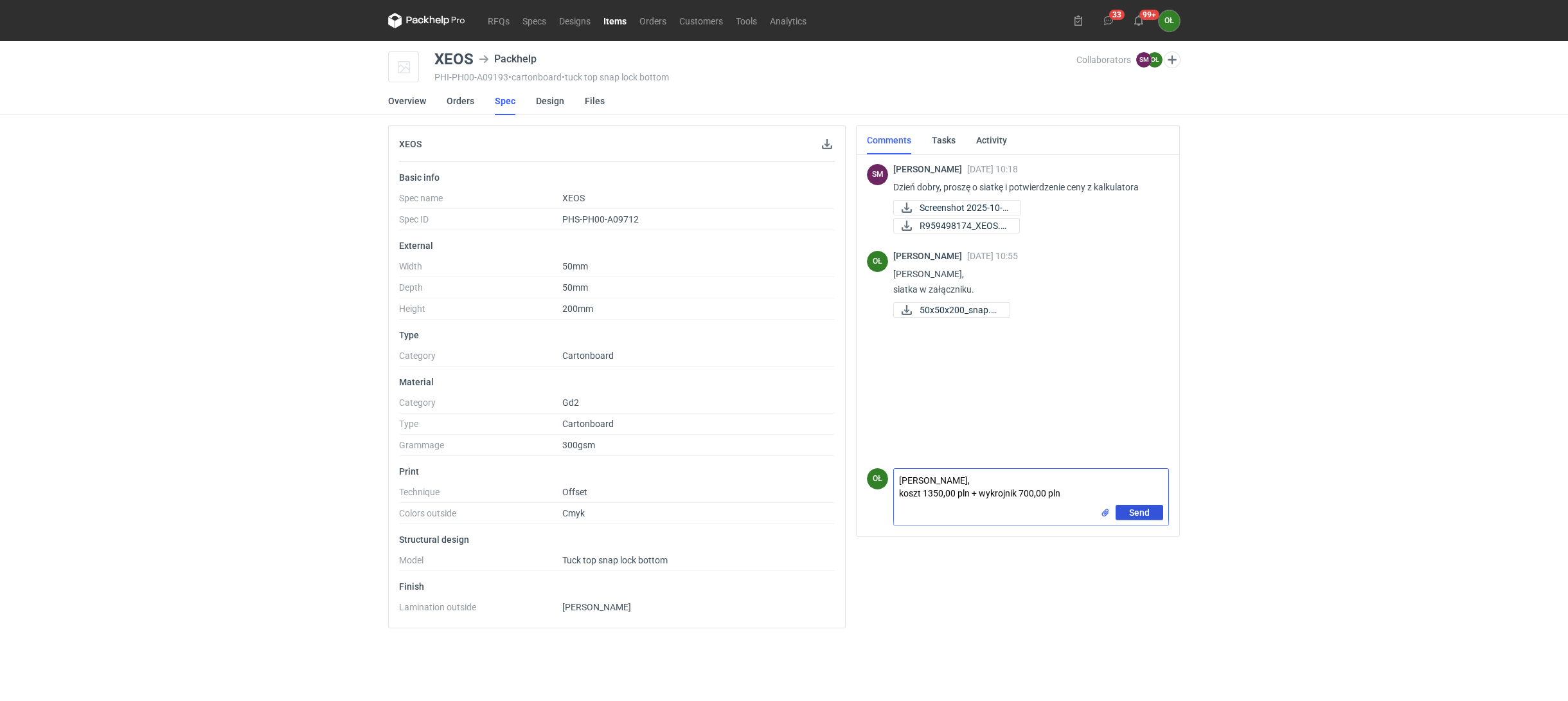
click at [1135, 509] on span "Send" at bounding box center [1139, 512] width 21 height 9
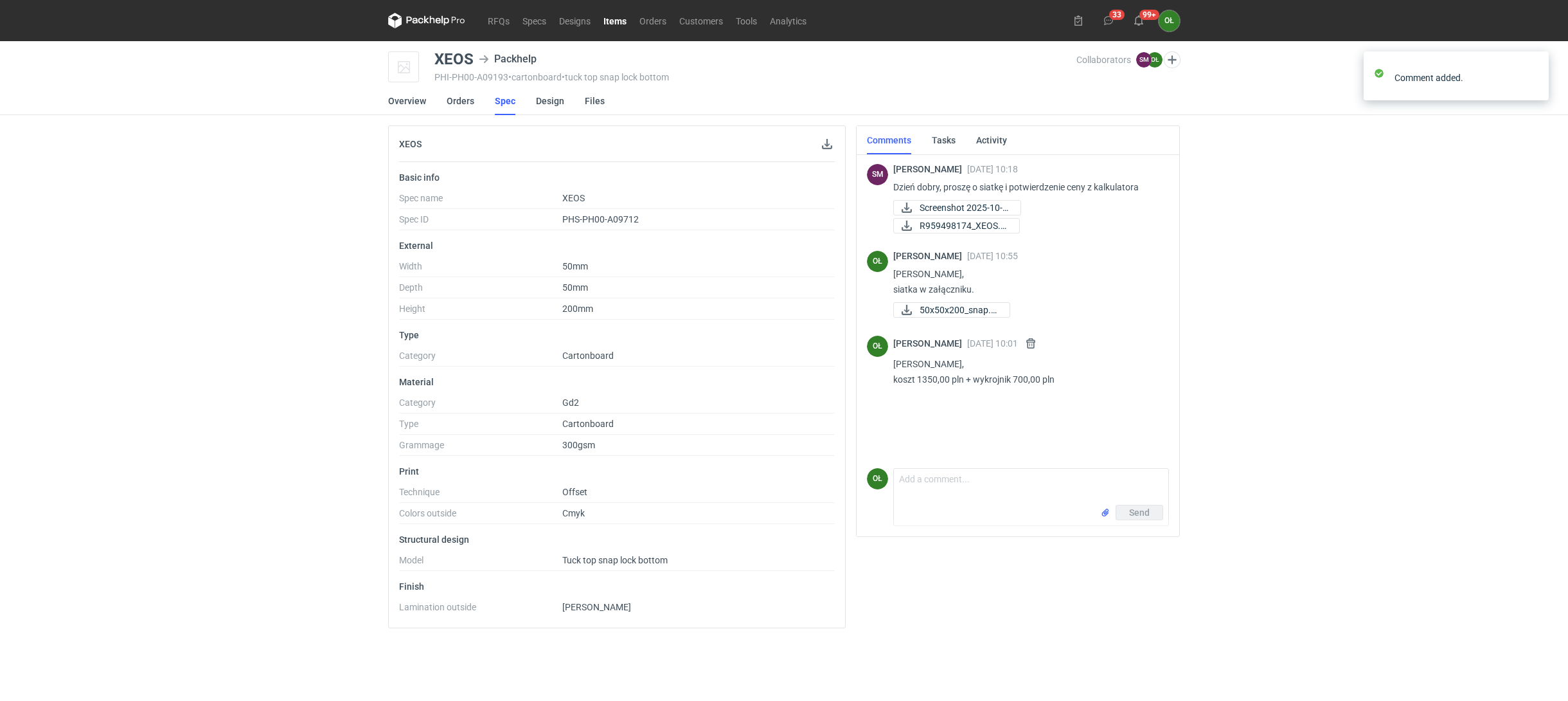
click at [202, 419] on div "RFQs Specs Designs Items Orders Customers Tools Analytics 33 99+ OŁ [PERSON_NAM…" at bounding box center [784, 350] width 1568 height 701
click at [438, 18] on icon at bounding box center [438, 21] width 5 height 6
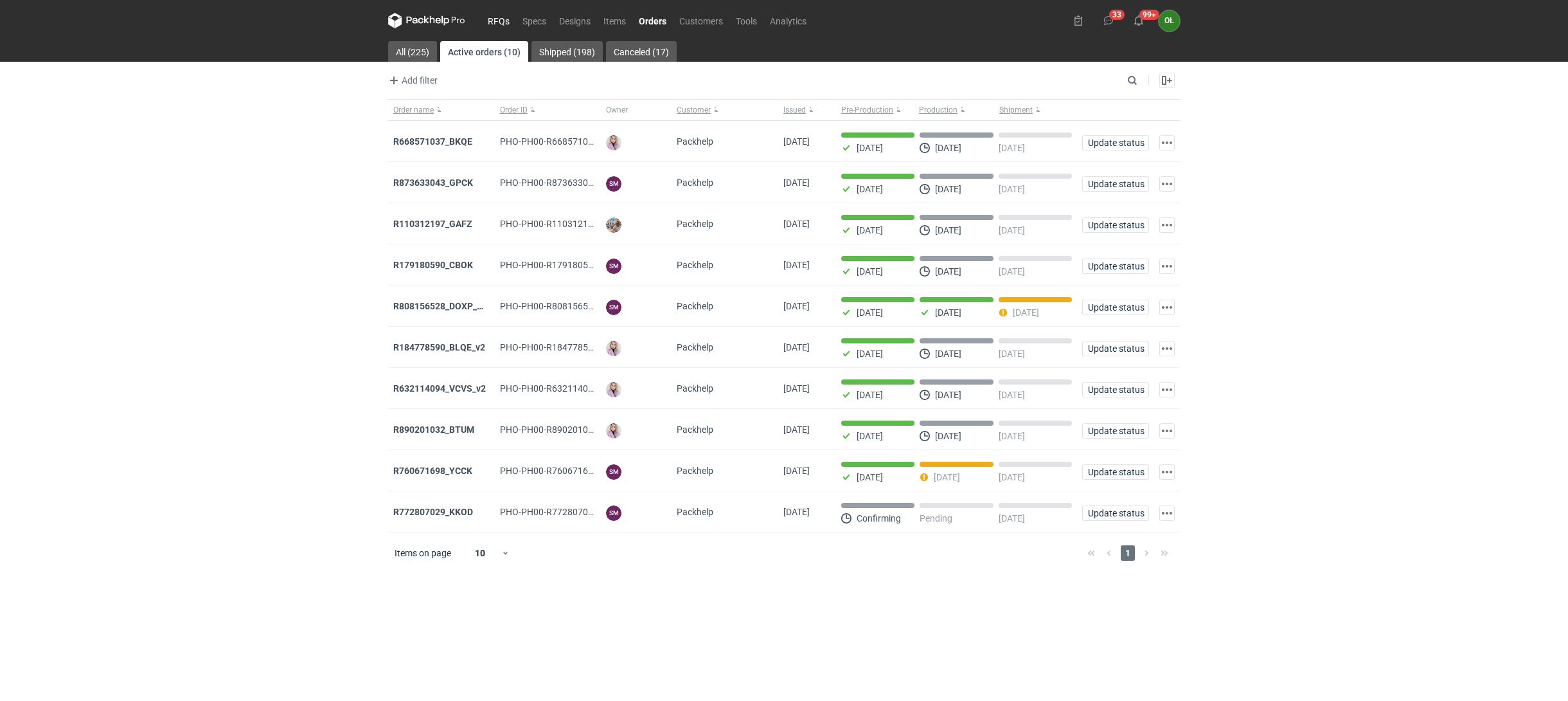
click at [504, 23] on link "RFQs" at bounding box center [498, 20] width 35 height 15
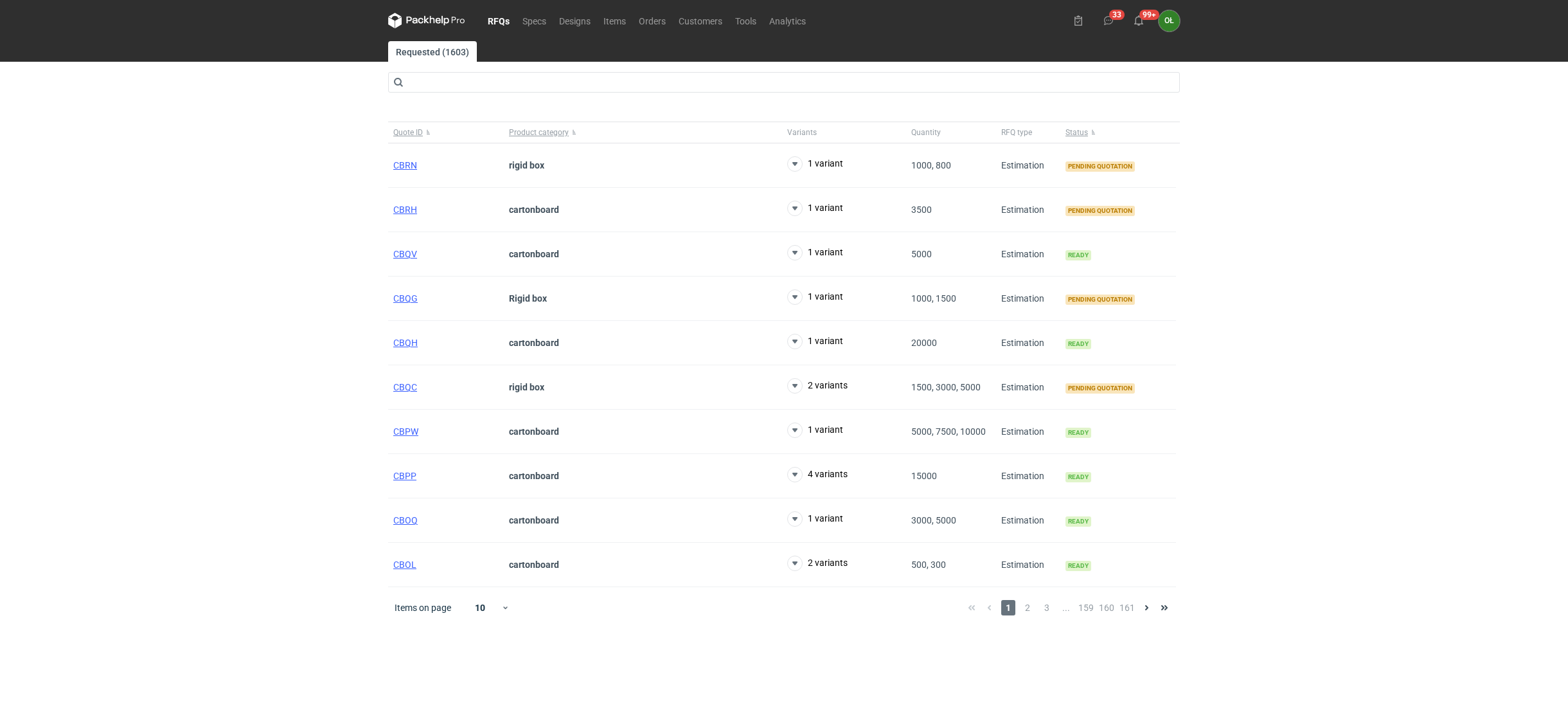
click at [312, 101] on div "RFQs Specs Designs Items Orders Customers Tools Analytics 33 99+ OŁ [PERSON_NAM…" at bounding box center [784, 350] width 1568 height 701
click at [141, 136] on div "RFQs Specs Designs Items Orders Customers Tools Analytics 33 99+ OŁ [PERSON_NAM…" at bounding box center [784, 350] width 1568 height 701
